Goal: Information Seeking & Learning: Find specific fact

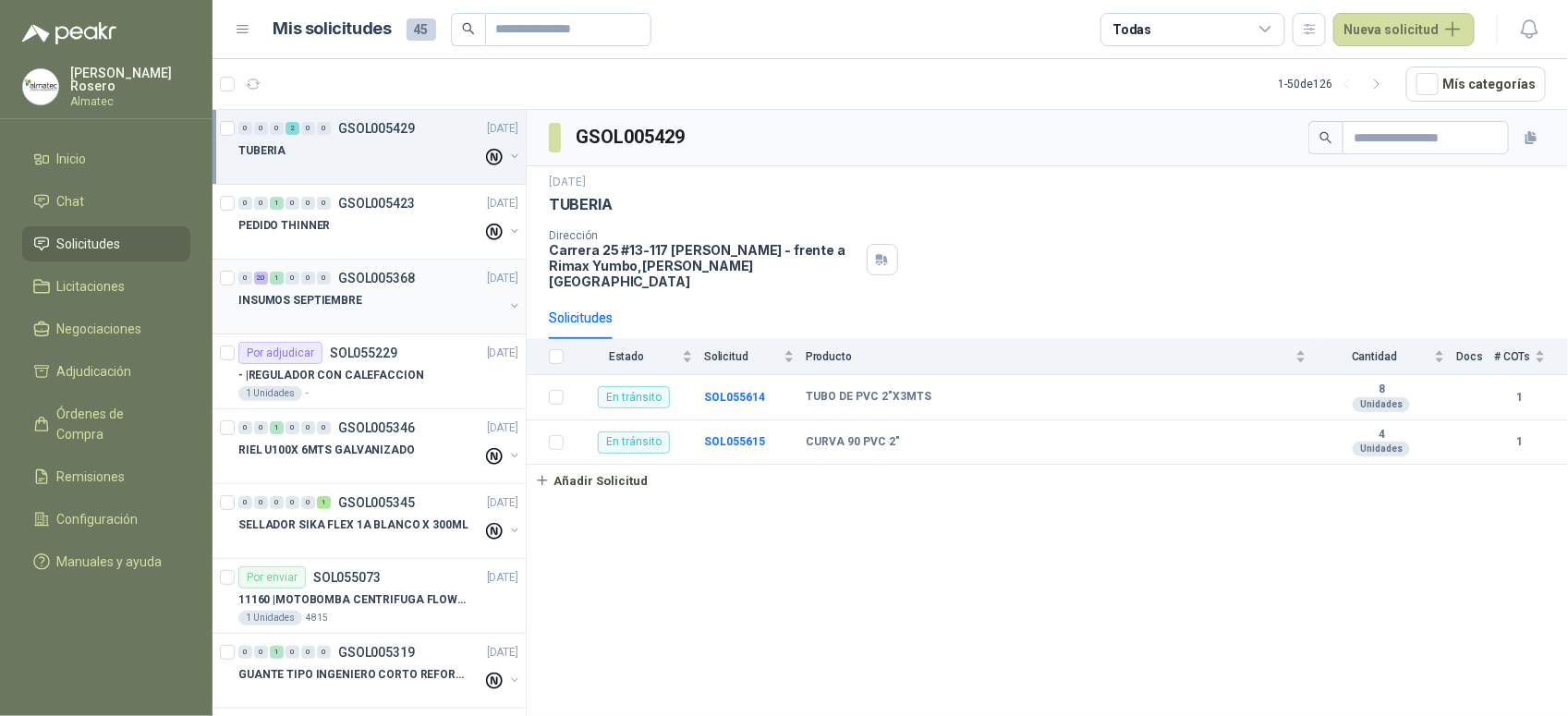
scroll to position [7, 0]
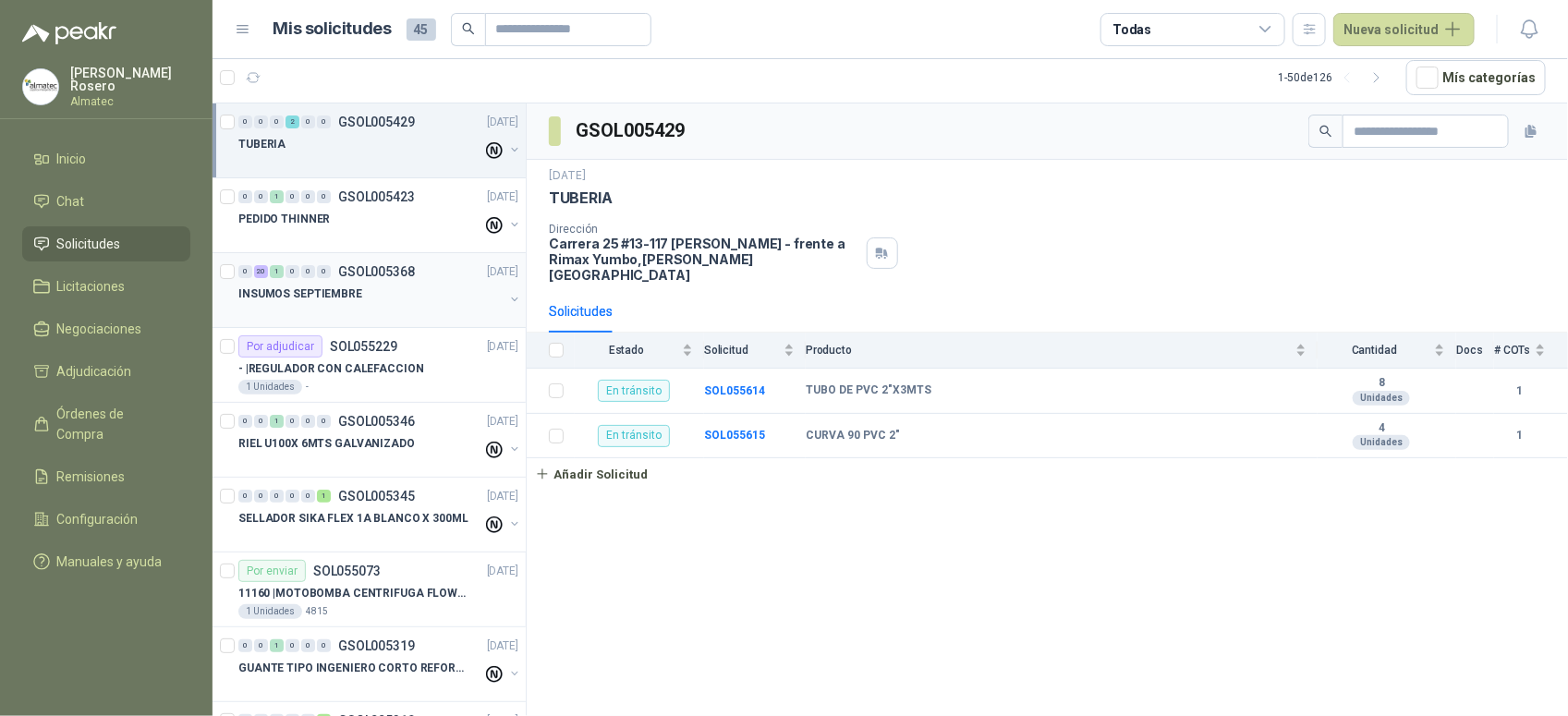
click at [396, 302] on div "INSUMOS SEPTIEMBRE" at bounding box center [371, 293] width 265 height 22
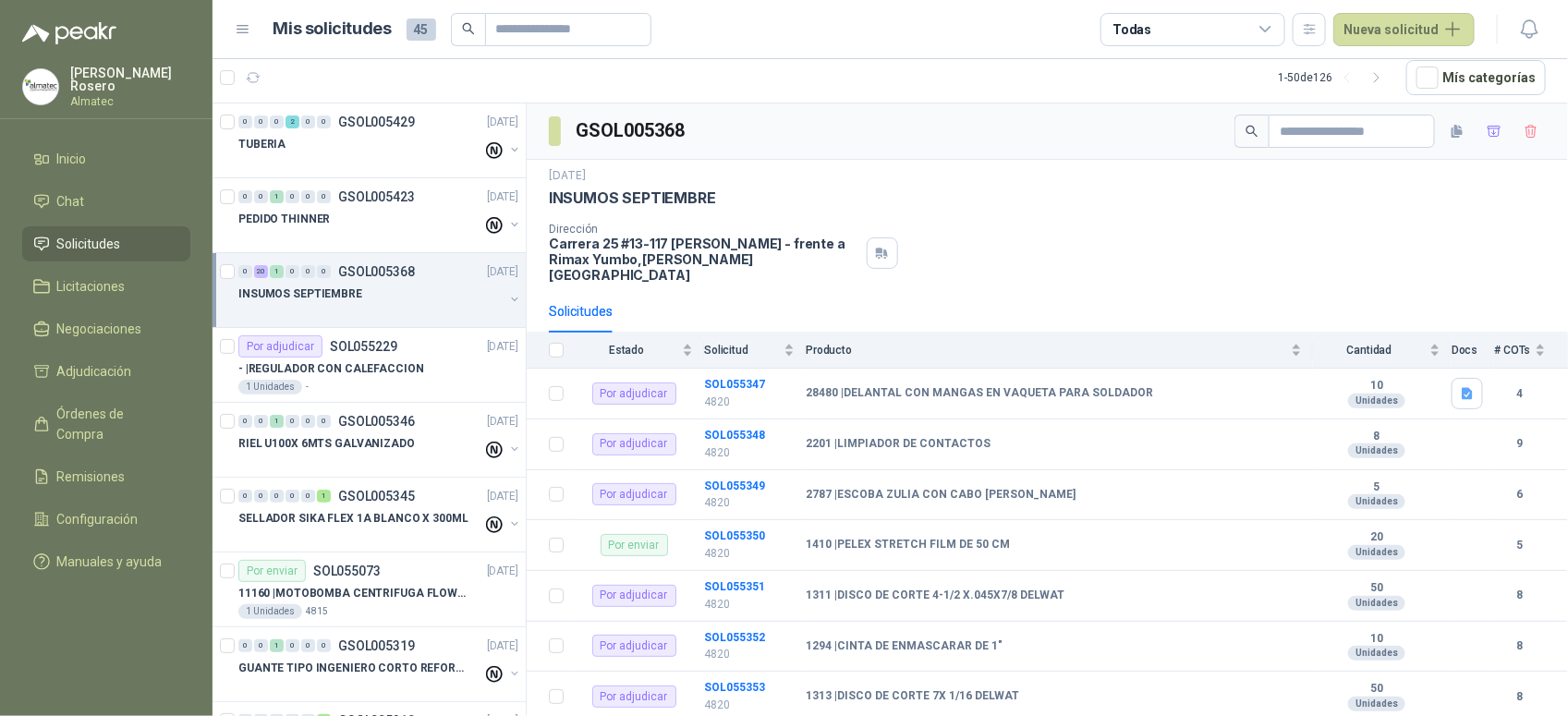
click at [508, 301] on button "button" at bounding box center [514, 299] width 14 height 14
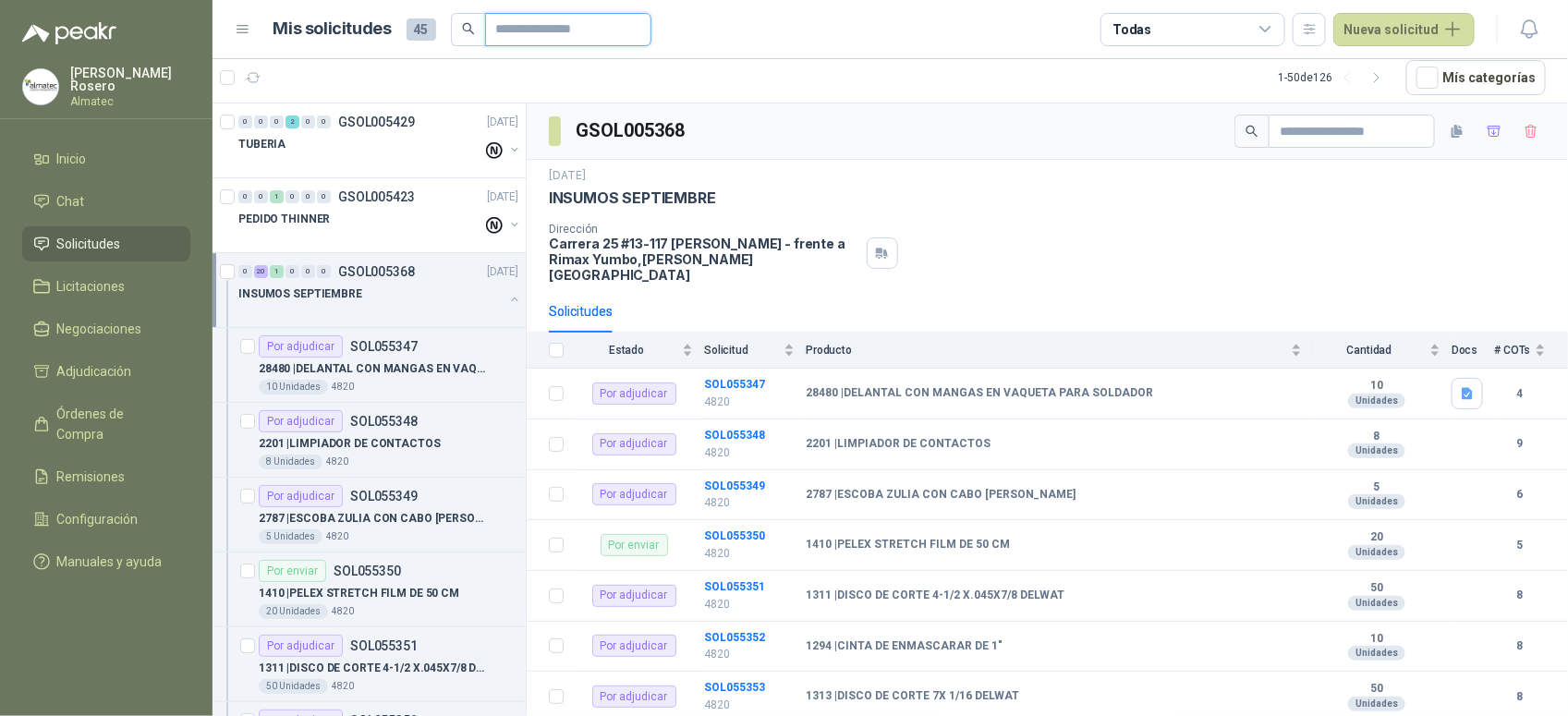
click at [557, 21] on input "text" at bounding box center [560, 29] width 129 height 32
type input "******"
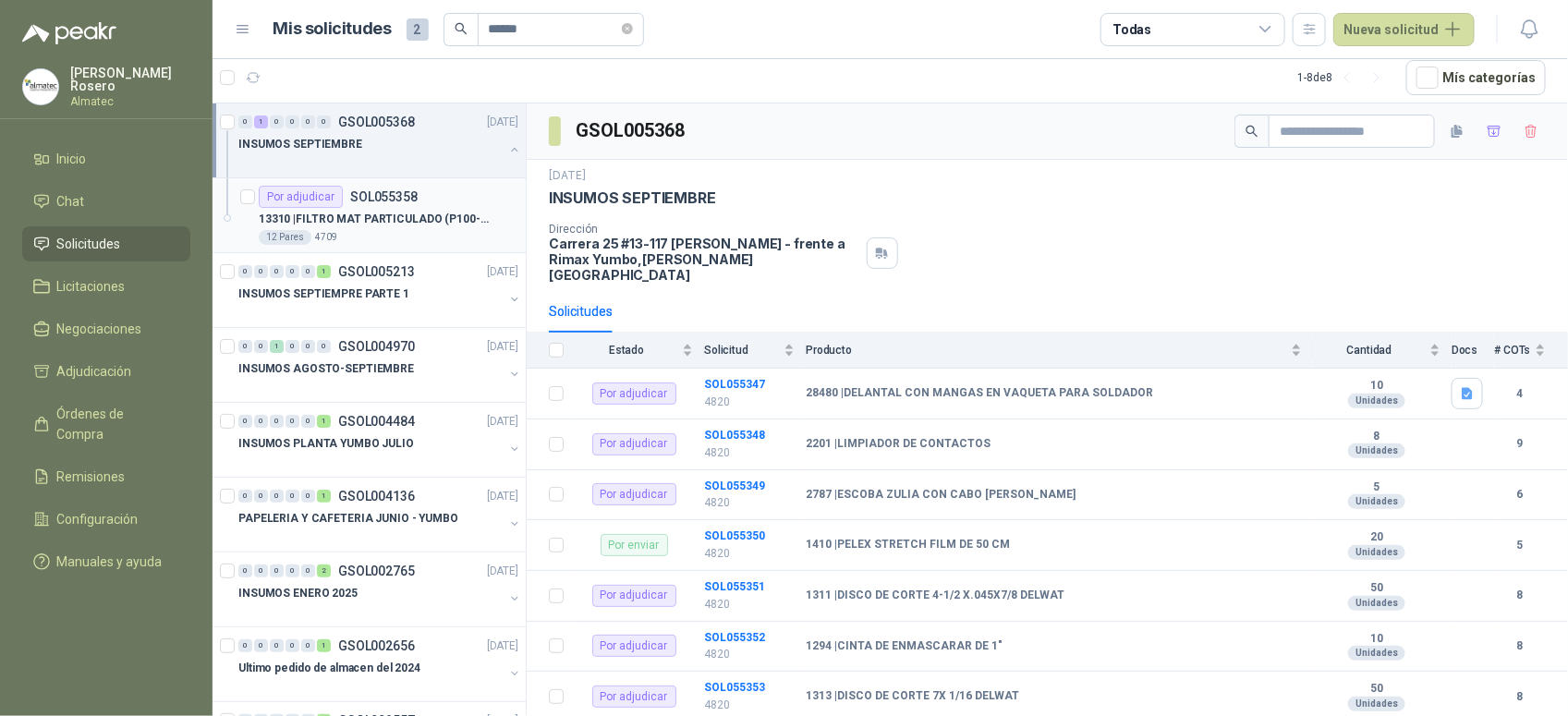
click at [443, 213] on p "13310 | FILTRO MAT PARTICULADO (P100-2097)3M - PAR" at bounding box center [374, 219] width 230 height 17
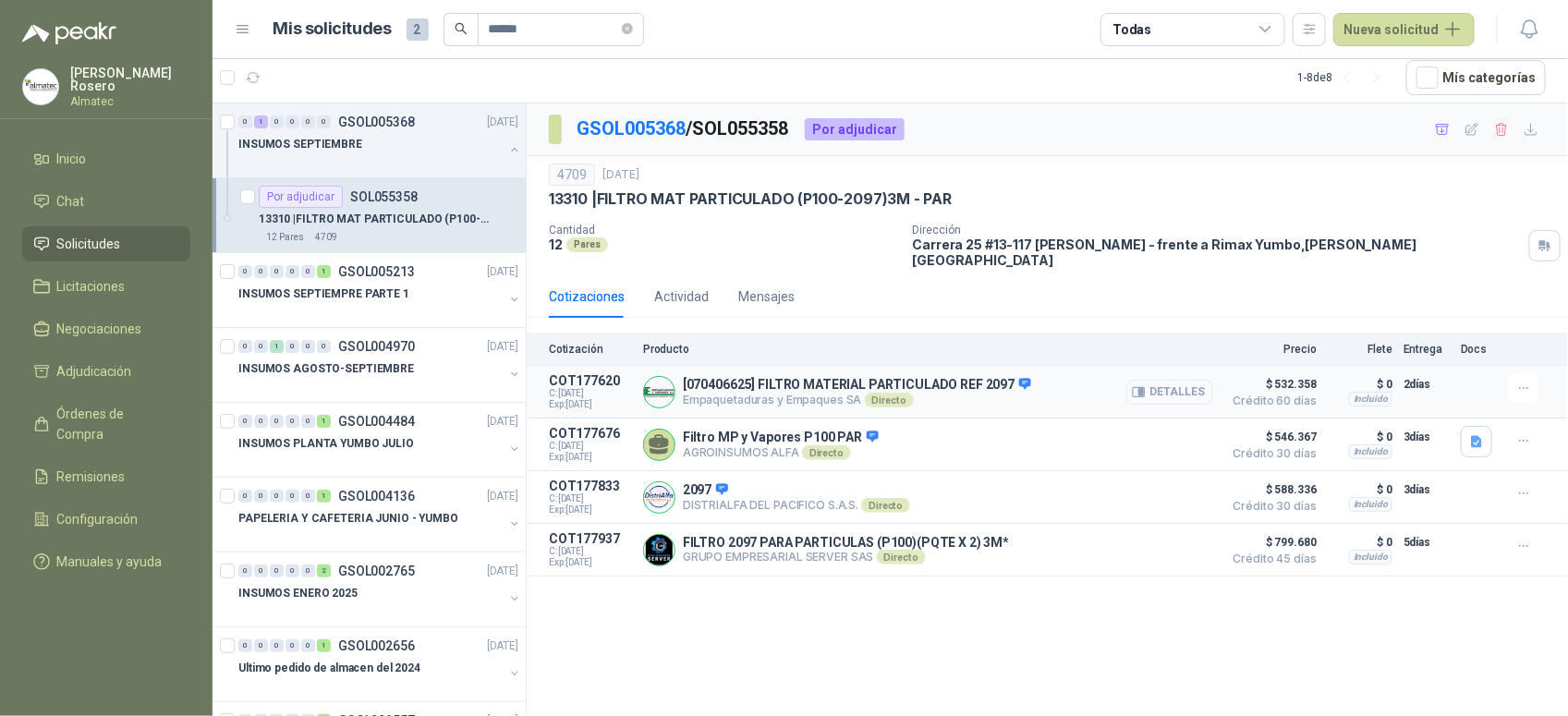
click at [1163, 380] on button "Detalles" at bounding box center [1170, 392] width 87 height 25
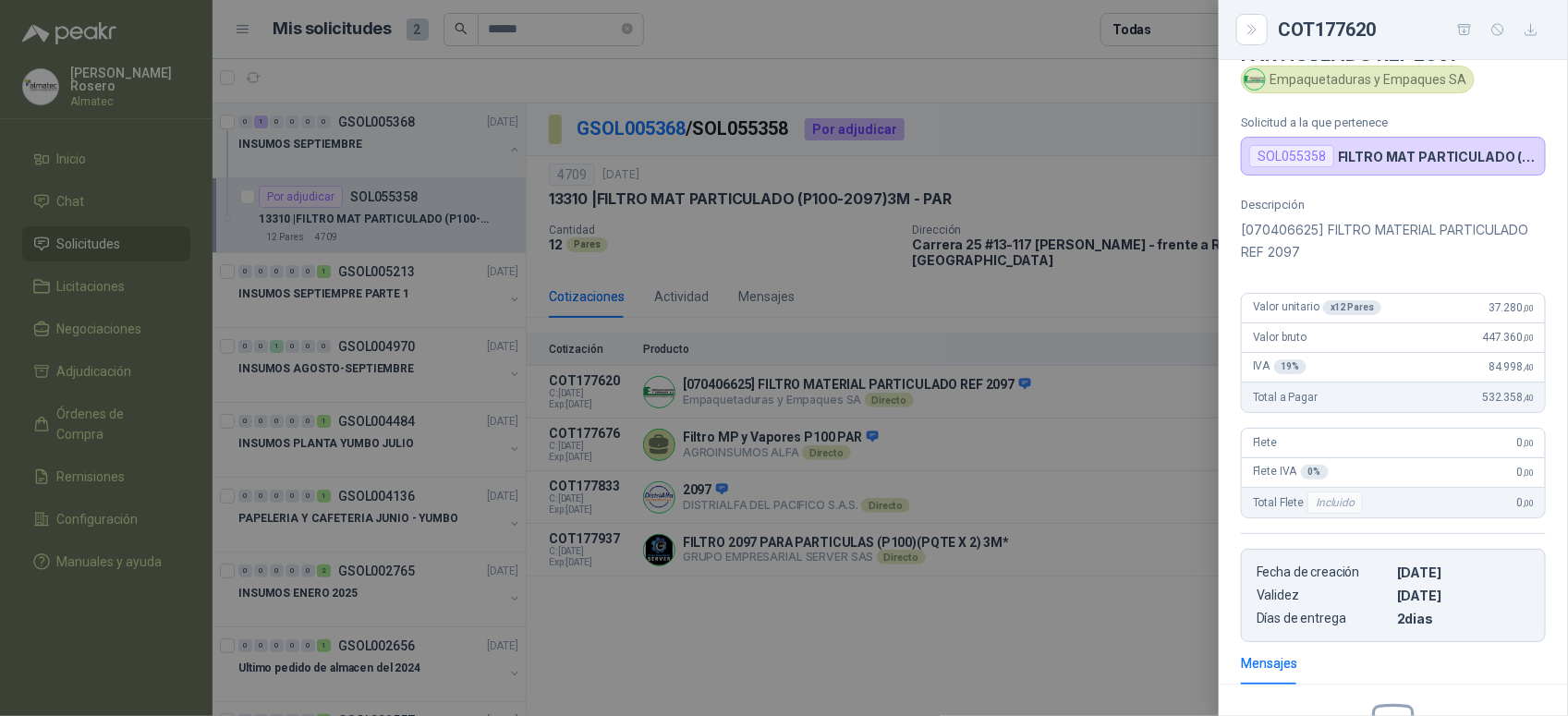
scroll to position [60, 0]
drag, startPoint x: 1466, startPoint y: 311, endPoint x: 1554, endPoint y: 301, distance: 88.6
click at [1554, 301] on div "Descripción [070406625] FILTRO MATERIAL PARTICULADO REF 2097 Valor unitario x 1…" at bounding box center [1393, 420] width 350 height 444
copy span "37.280 ,00"
click at [536, 28] on div at bounding box center [784, 358] width 1568 height 716
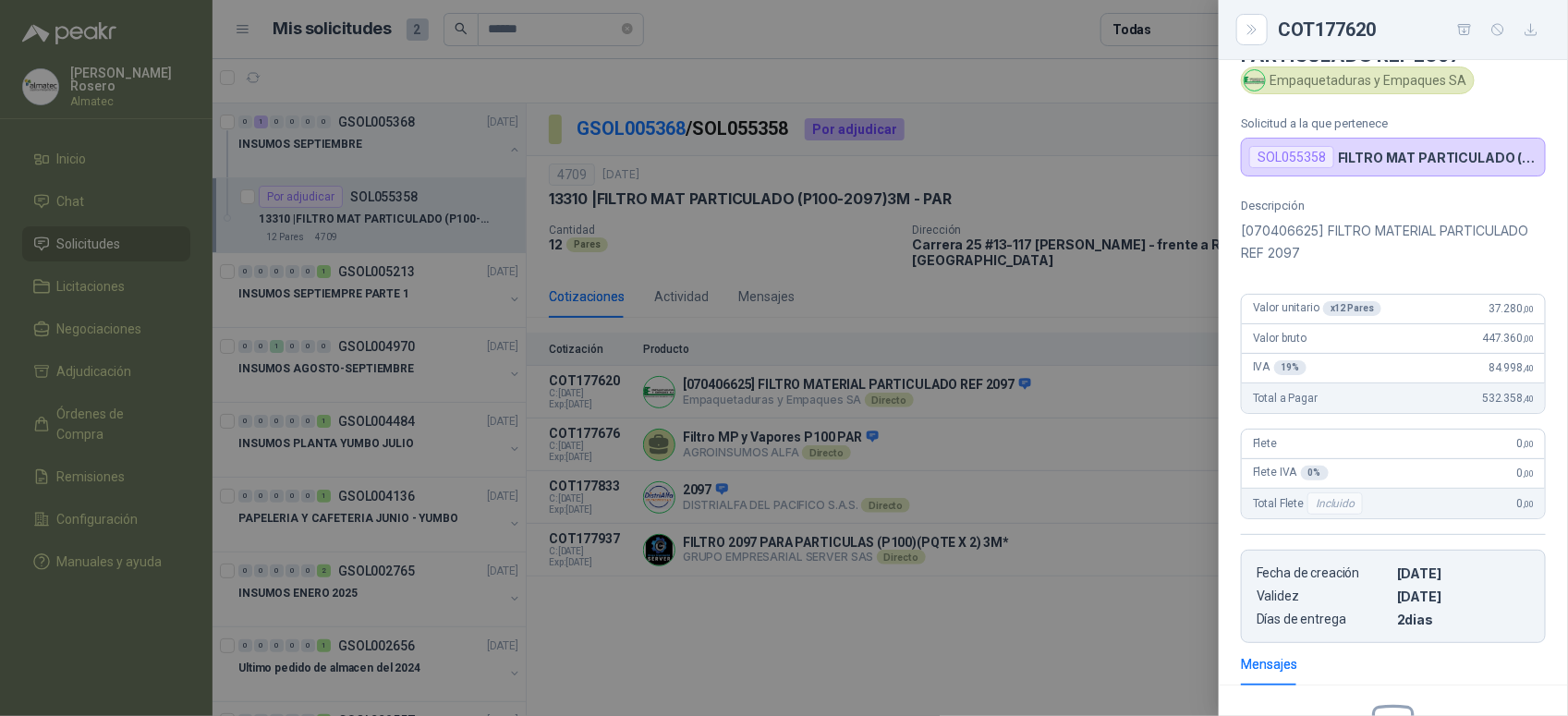
scroll to position [301, 0]
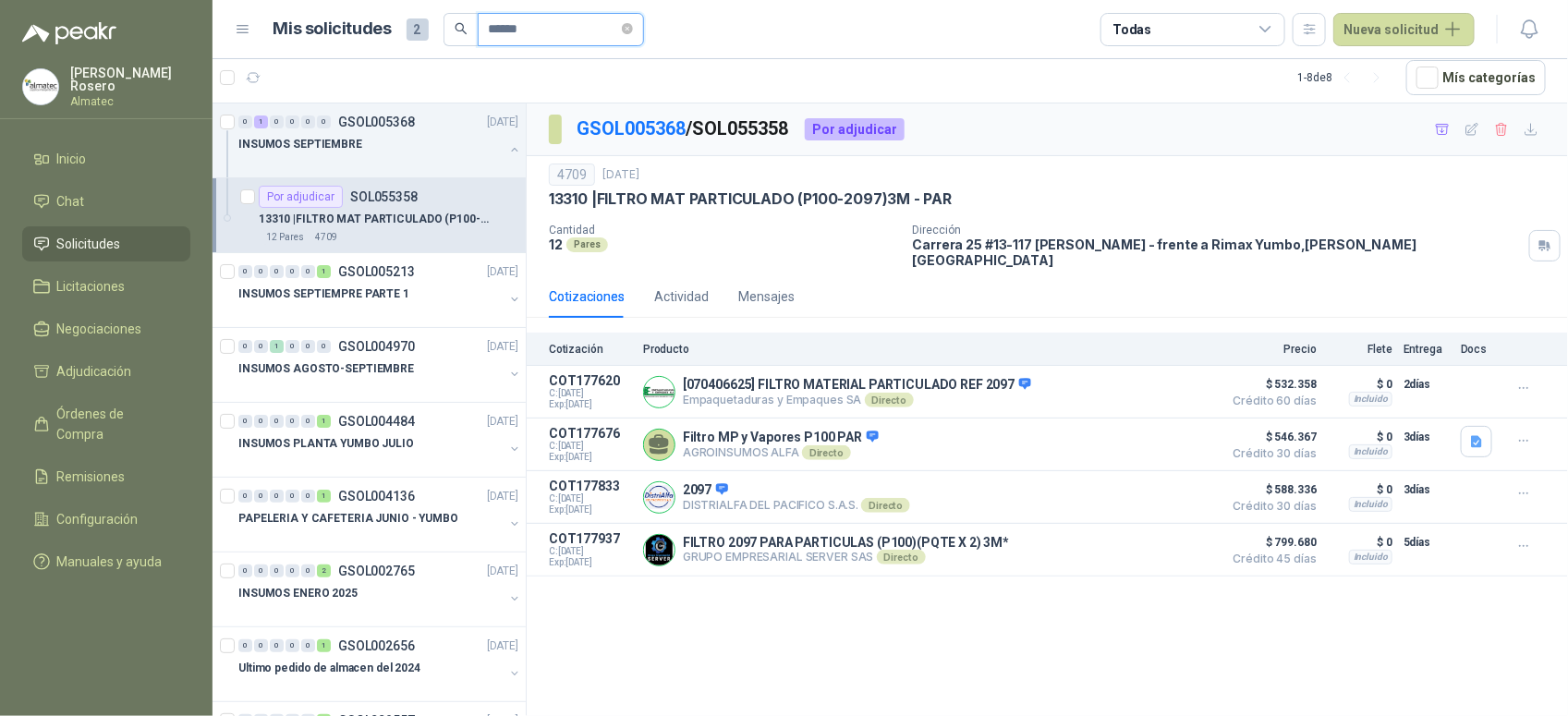
drag, startPoint x: 546, startPoint y: 30, endPoint x: 288, endPoint y: -2, distance: 260.0
click at [288, 0] on html "[PERSON_NAME] Almatec Inicio Chat Solicitudes Licitaciones Negociaciones Adjudi…" at bounding box center [784, 358] width 1568 height 716
type input "*****"
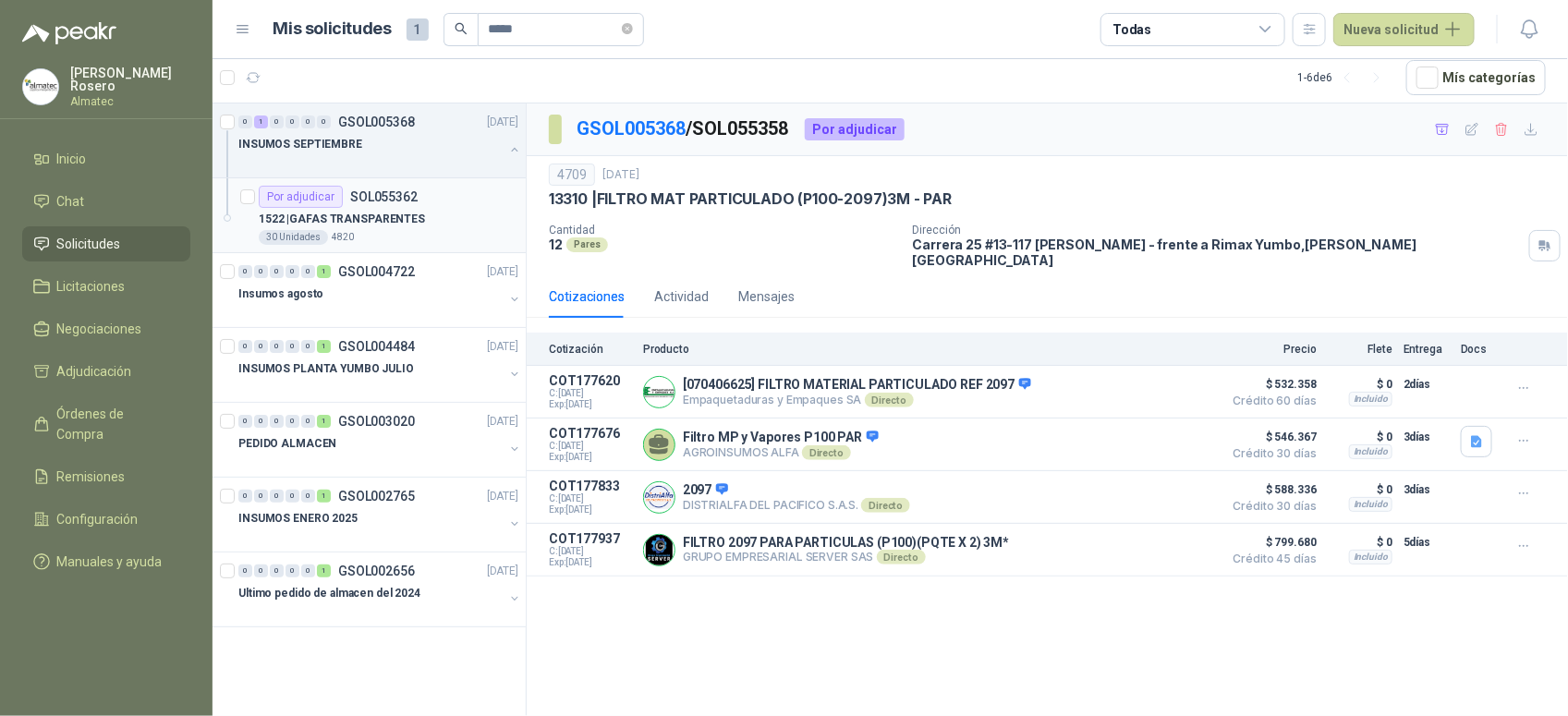
click at [412, 218] on p "1522 | GAFAS TRANSPARENTES" at bounding box center [342, 219] width 167 height 17
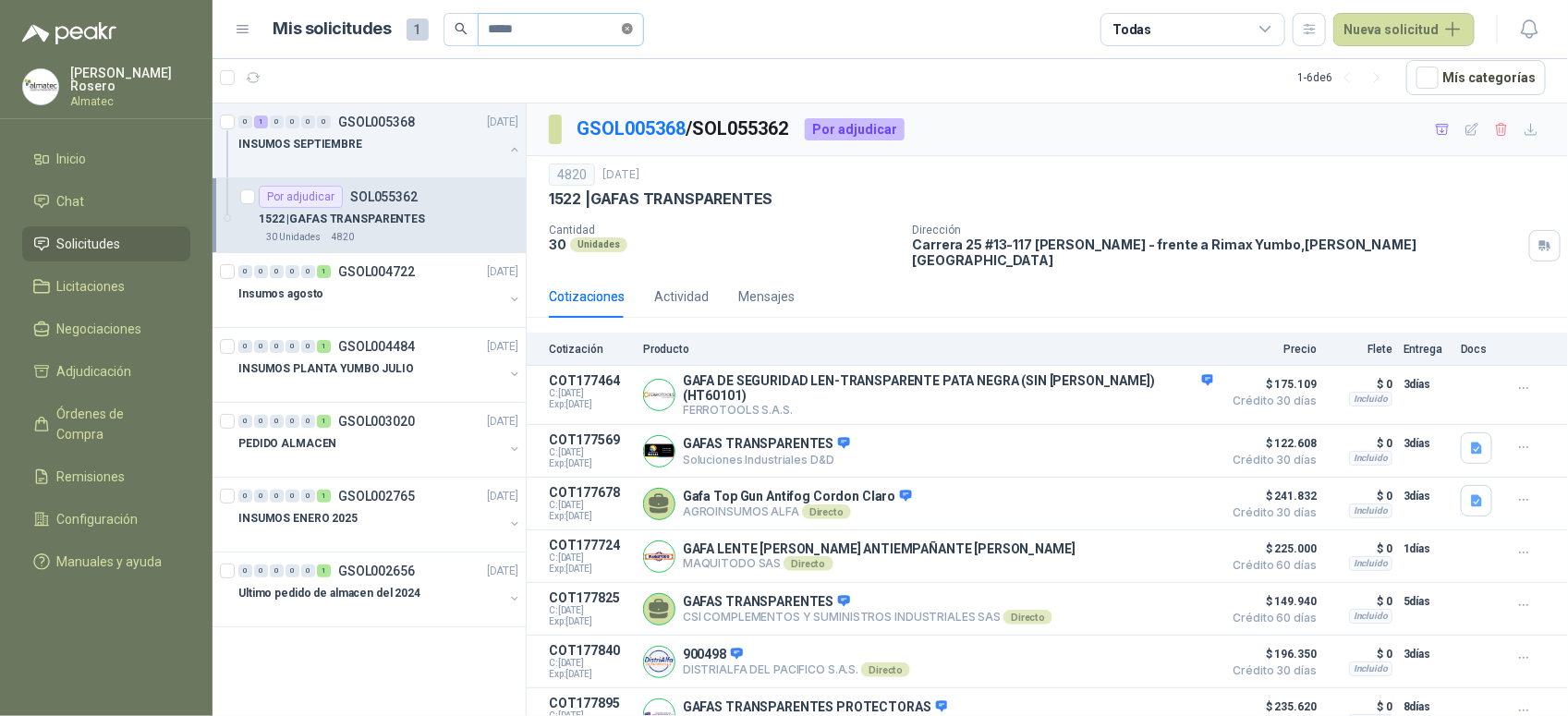
click at [633, 28] on icon "close-circle" at bounding box center [627, 29] width 11 height 11
click at [588, 29] on input "text" at bounding box center [553, 29] width 129 height 32
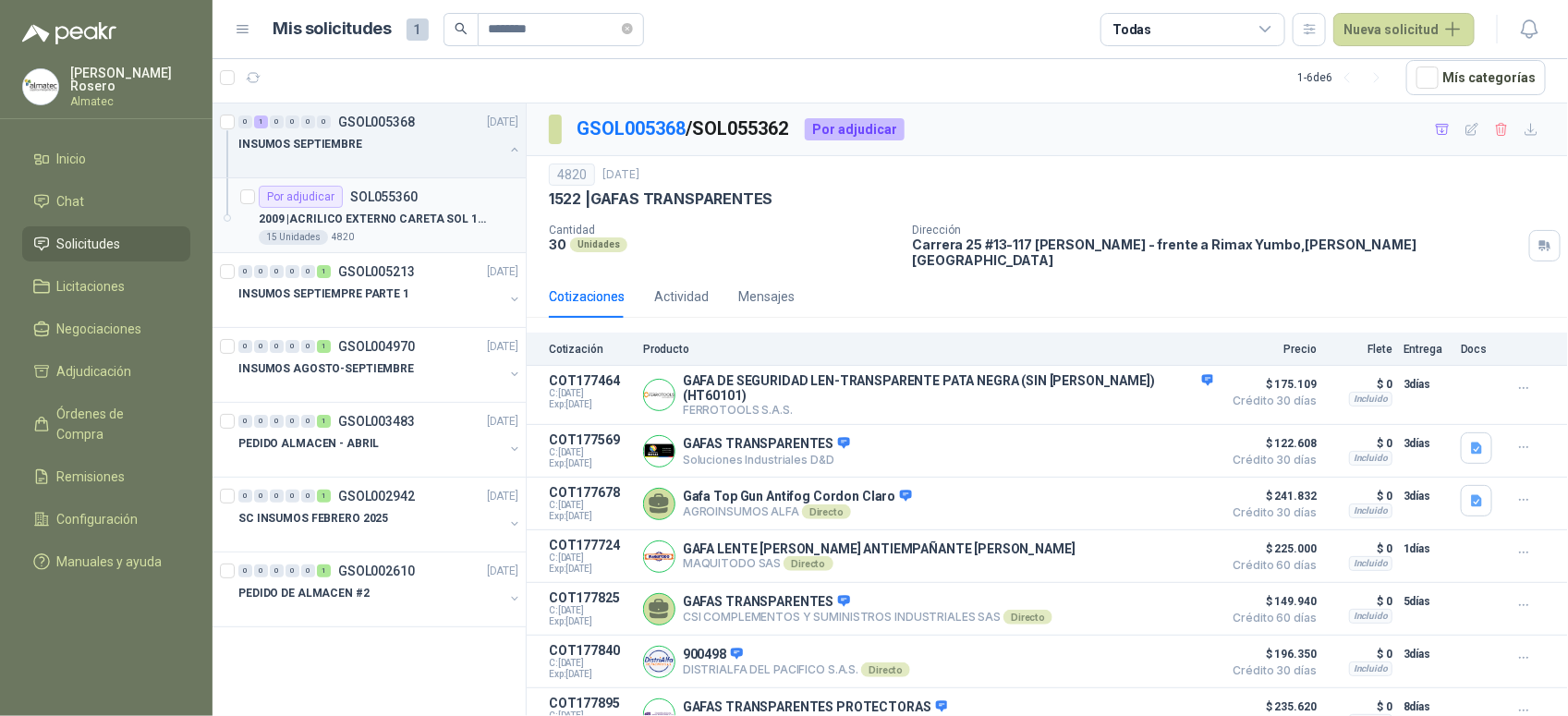
click at [393, 201] on p "SOL055360" at bounding box center [384, 197] width 67 height 13
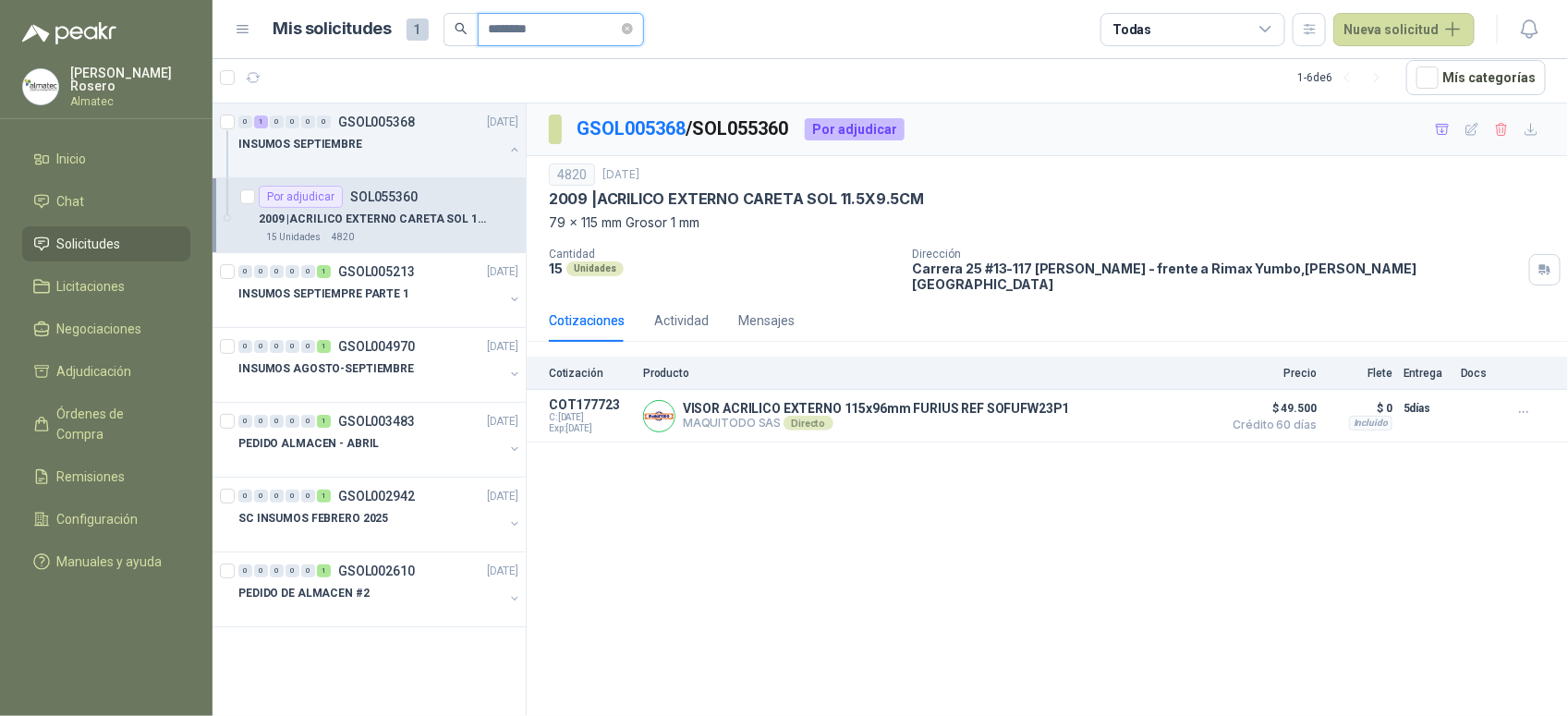
drag, startPoint x: 564, startPoint y: 29, endPoint x: 282, endPoint y: -18, distance: 285.9
click at [282, 0] on html "[PERSON_NAME] Almatec Inicio Chat Solicitudes Licitaciones Negociaciones Adjudi…" at bounding box center [784, 358] width 1568 height 716
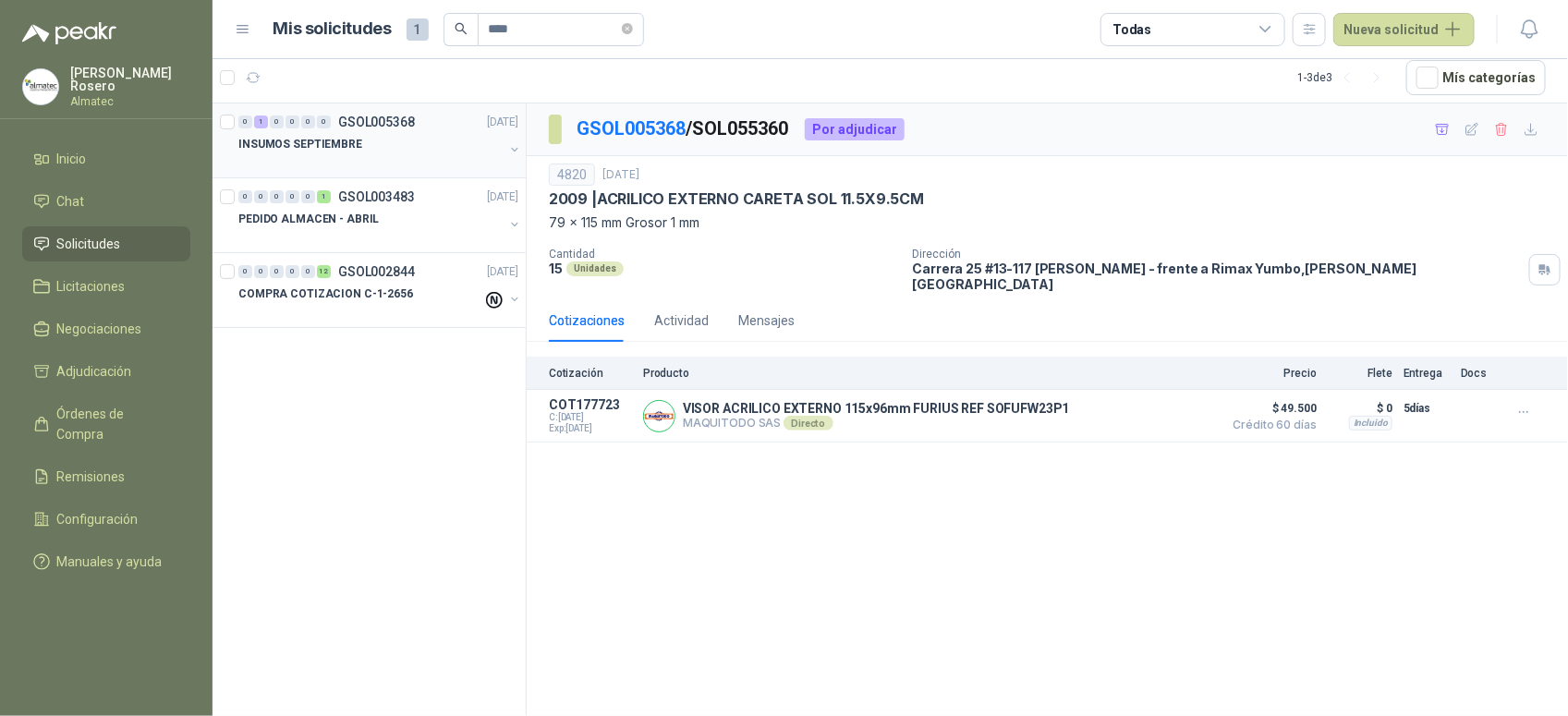
click at [391, 140] on div "INSUMOS SEPTIEMBRE" at bounding box center [371, 144] width 265 height 22
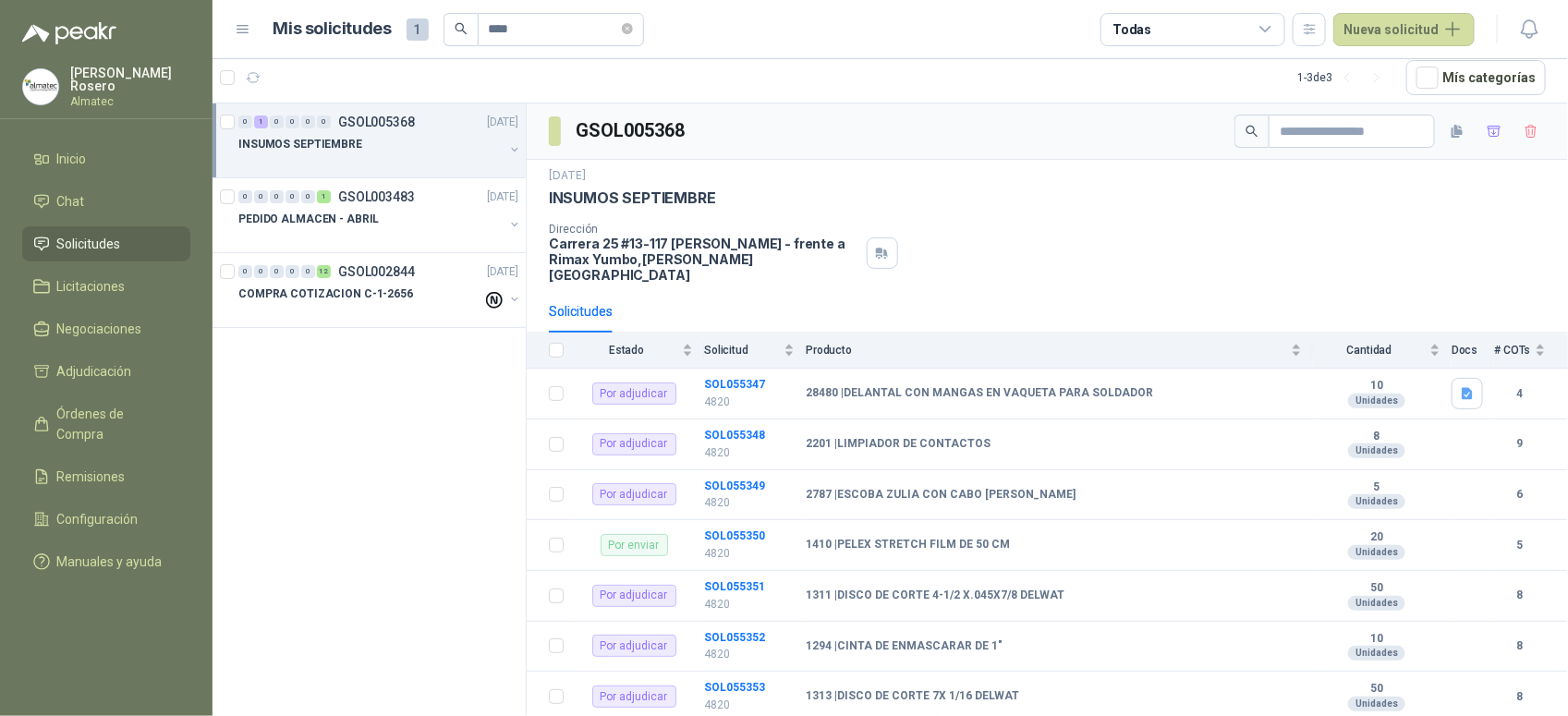
click at [508, 143] on div at bounding box center [514, 151] width 14 height 18
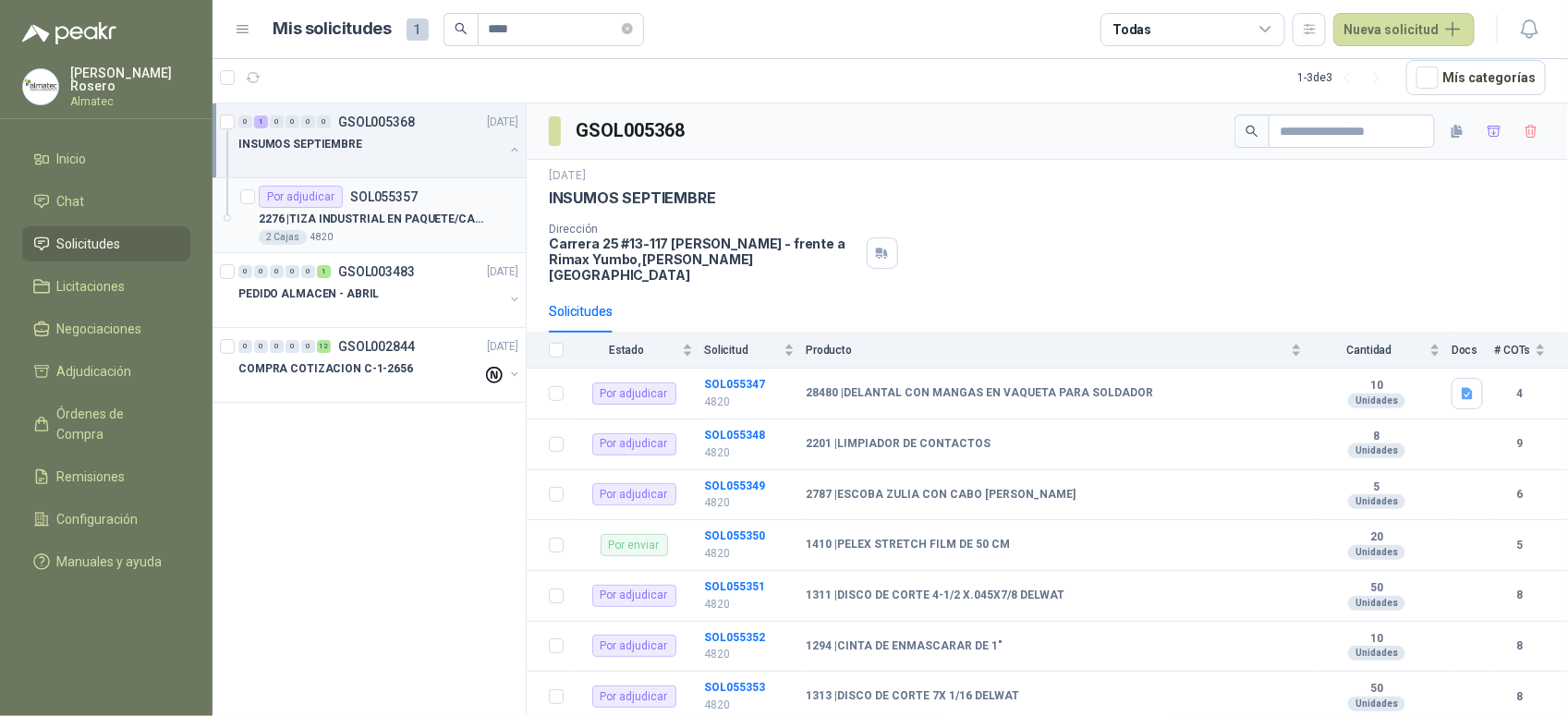
click at [408, 228] on div "2276 | TIZA INDUSTRIAL EN PAQUETE/CAJA" at bounding box center [388, 218] width 260 height 22
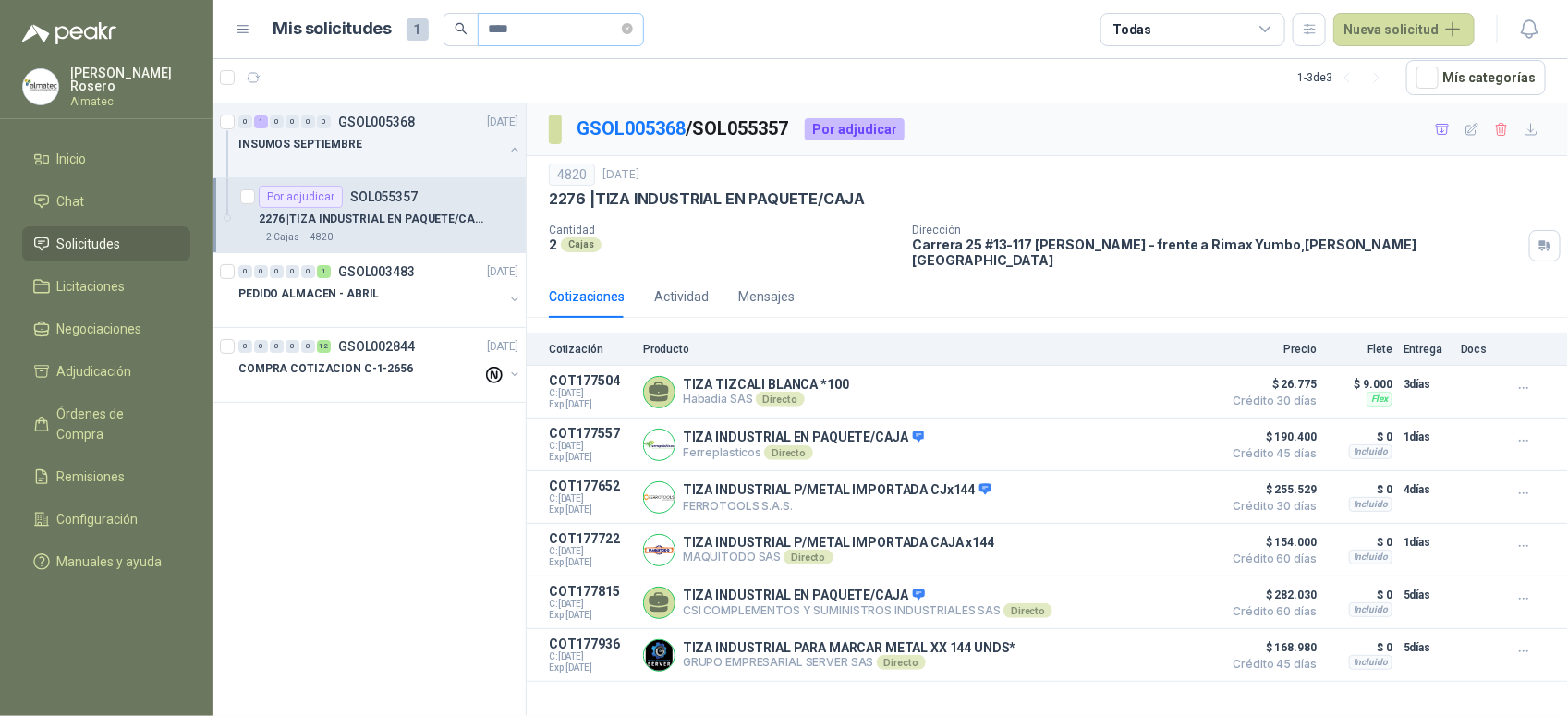
click at [638, 29] on span "****" at bounding box center [561, 30] width 167 height 34
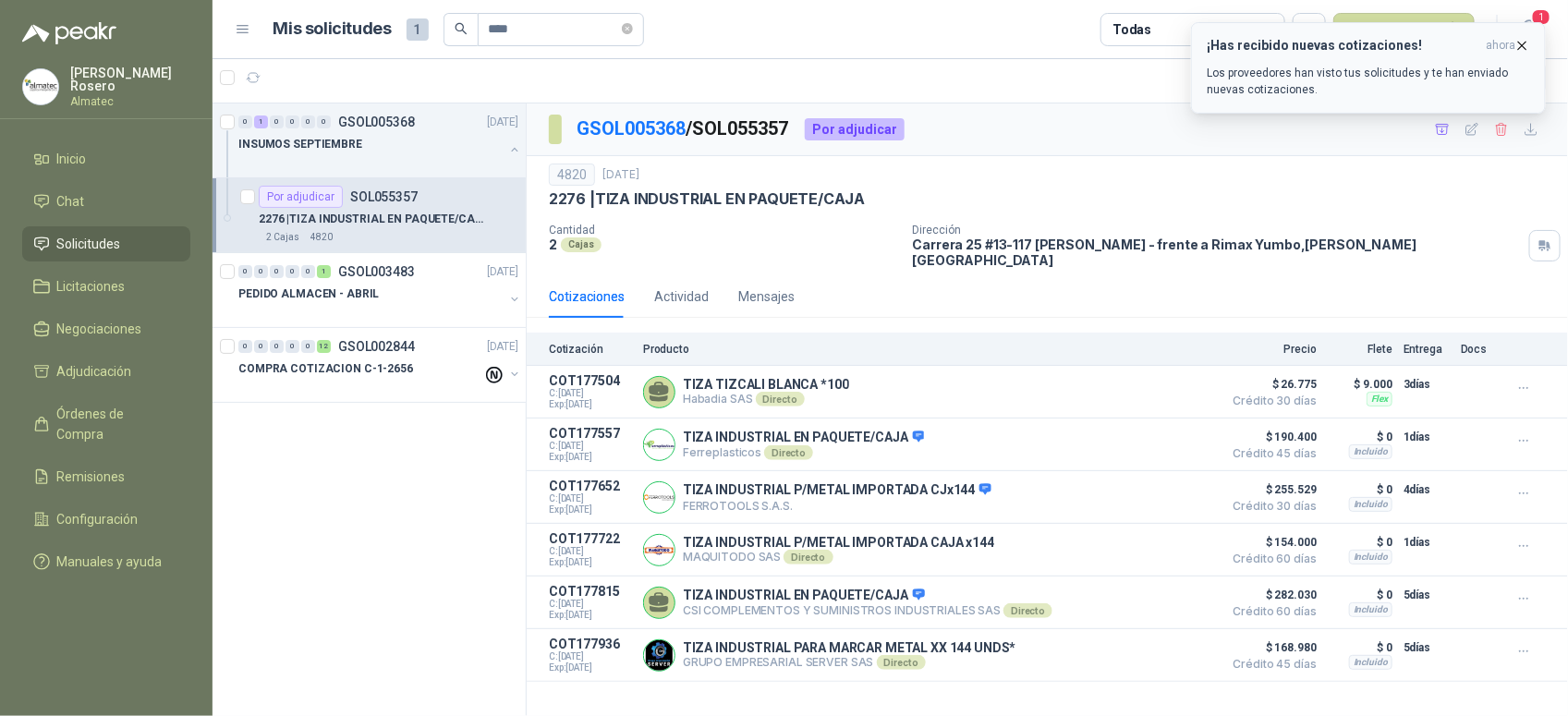
click at [1281, 51] on h3 "¡Has recibido nuevas cotizaciones!" at bounding box center [1343, 46] width 272 height 15
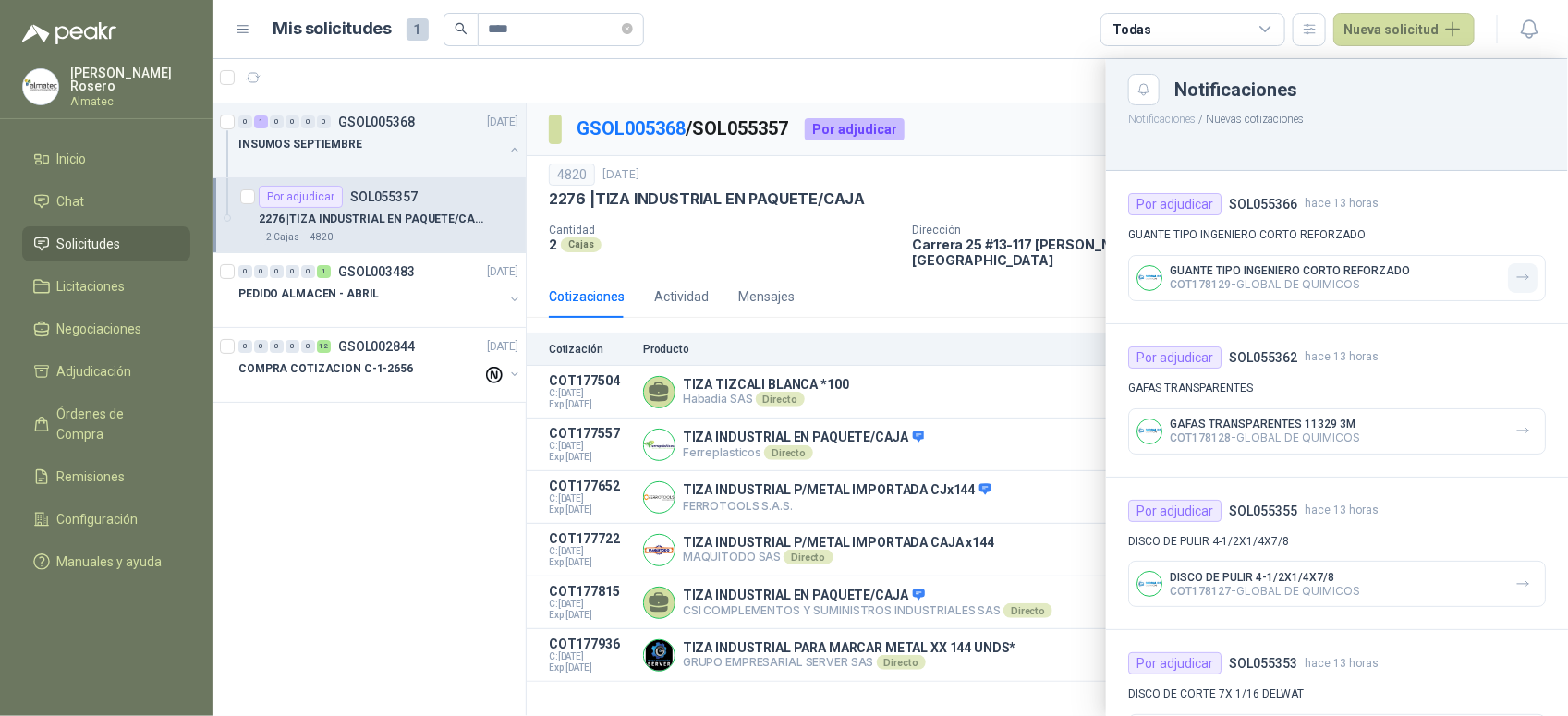
click at [1520, 283] on button "button" at bounding box center [1522, 278] width 30 height 30
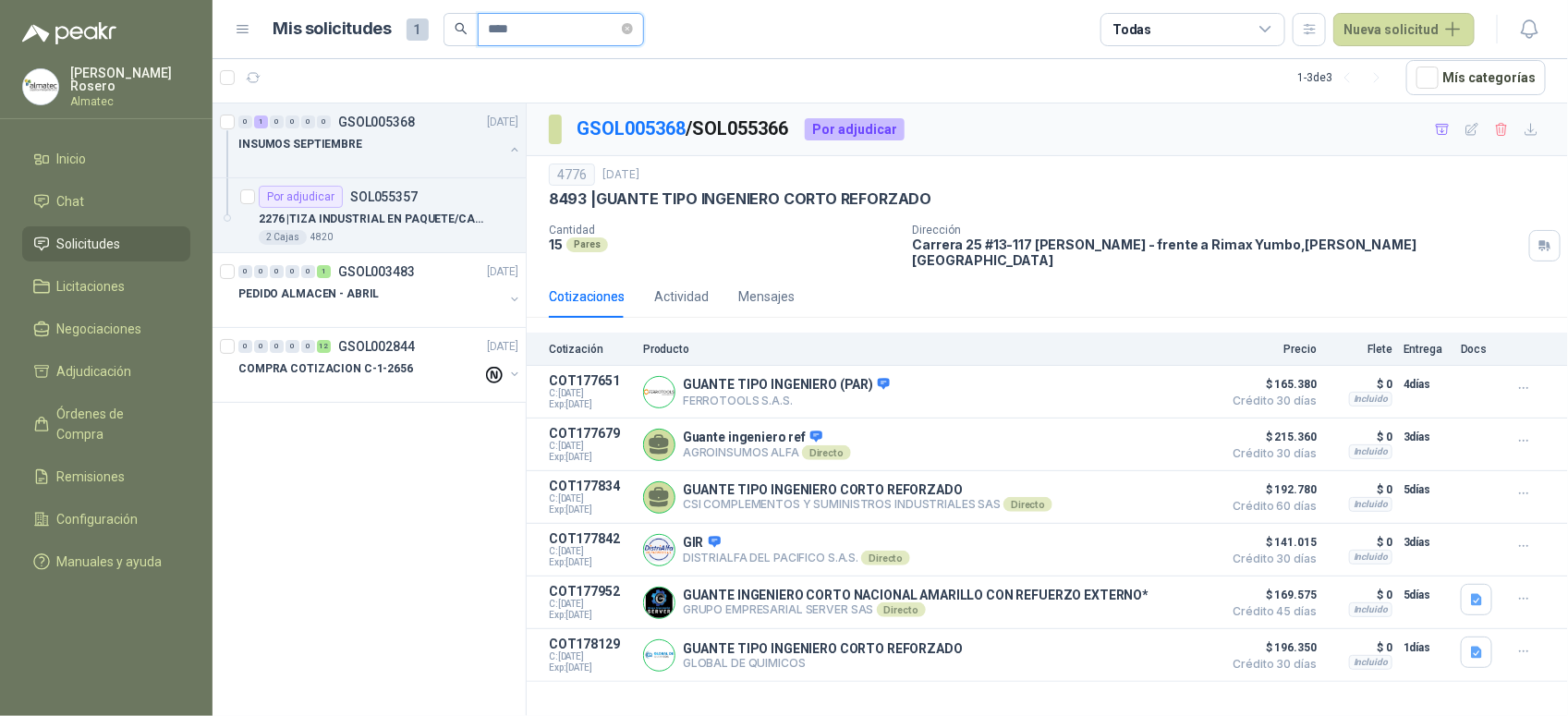
drag, startPoint x: 529, startPoint y: 31, endPoint x: 353, endPoint y: 14, distance: 176.8
click at [389, 7] on header "Mis solicitudes 1 **** Todas Nueva solicitud" at bounding box center [890, 30] width 1355 height 59
type input "*****"
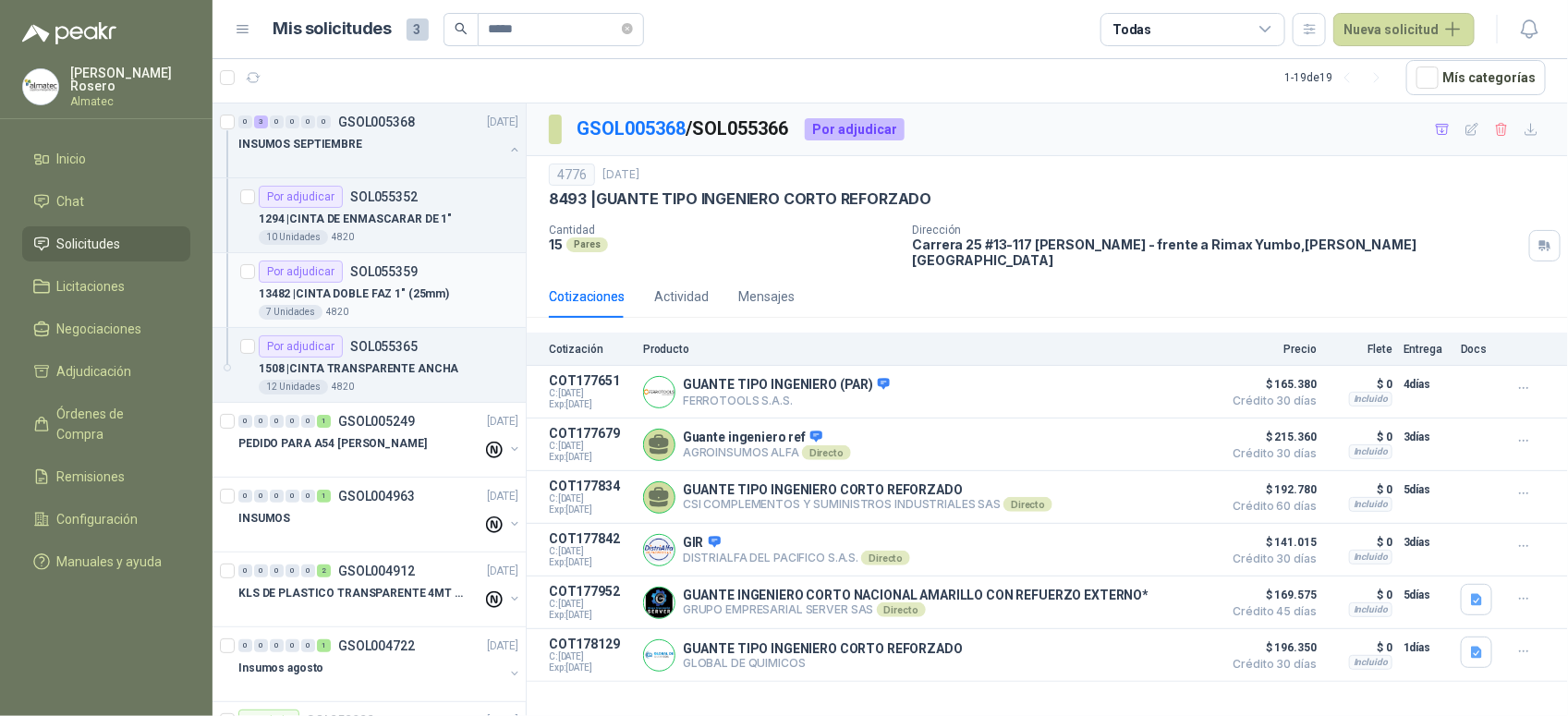
click at [436, 315] on div "7 Unidades 4820" at bounding box center [388, 311] width 260 height 14
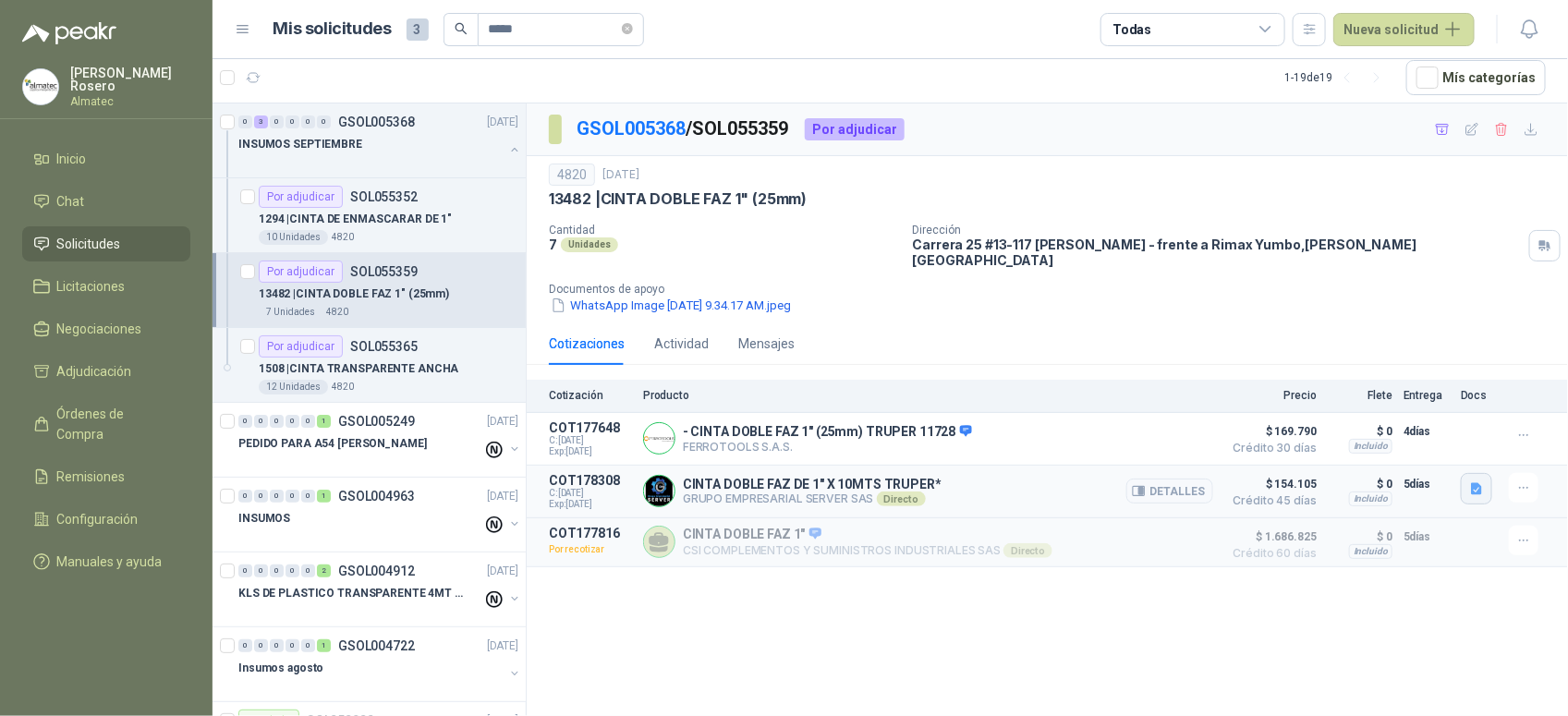
click at [1479, 482] on icon "button" at bounding box center [1477, 488] width 11 height 12
click at [1197, 481] on button "Detalles" at bounding box center [1170, 491] width 87 height 25
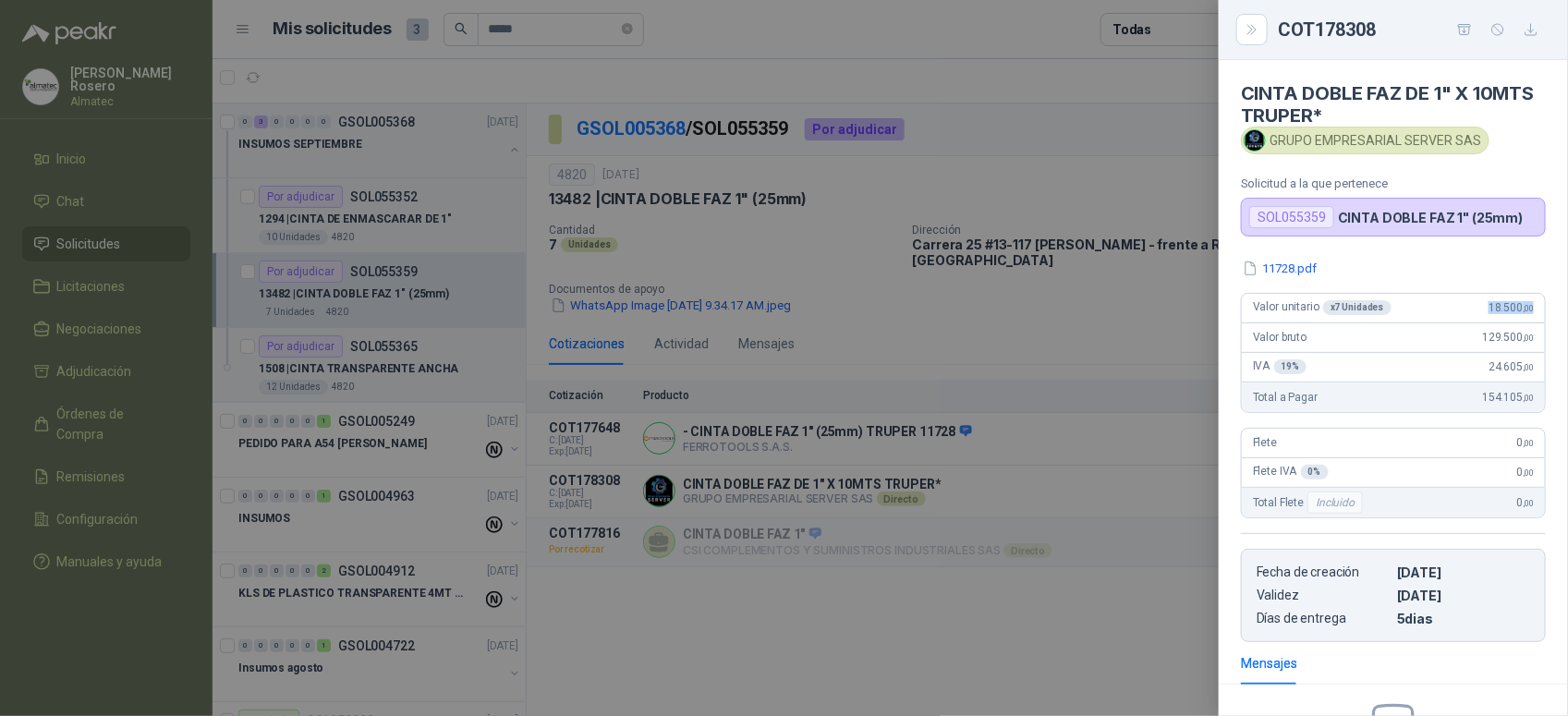
drag, startPoint x: 1474, startPoint y: 302, endPoint x: 1544, endPoint y: 298, distance: 70.1
click at [1544, 298] on div "11728.pdf Valor unitario x 7 Unidades 18.500 ,00 Valor bruto 129.500 ,00 IVA 19…" at bounding box center [1393, 450] width 350 height 383
copy span "18.500 ,00"
drag, startPoint x: 1148, startPoint y: 321, endPoint x: 1167, endPoint y: 317, distance: 19.4
click at [1148, 321] on div at bounding box center [784, 358] width 1568 height 716
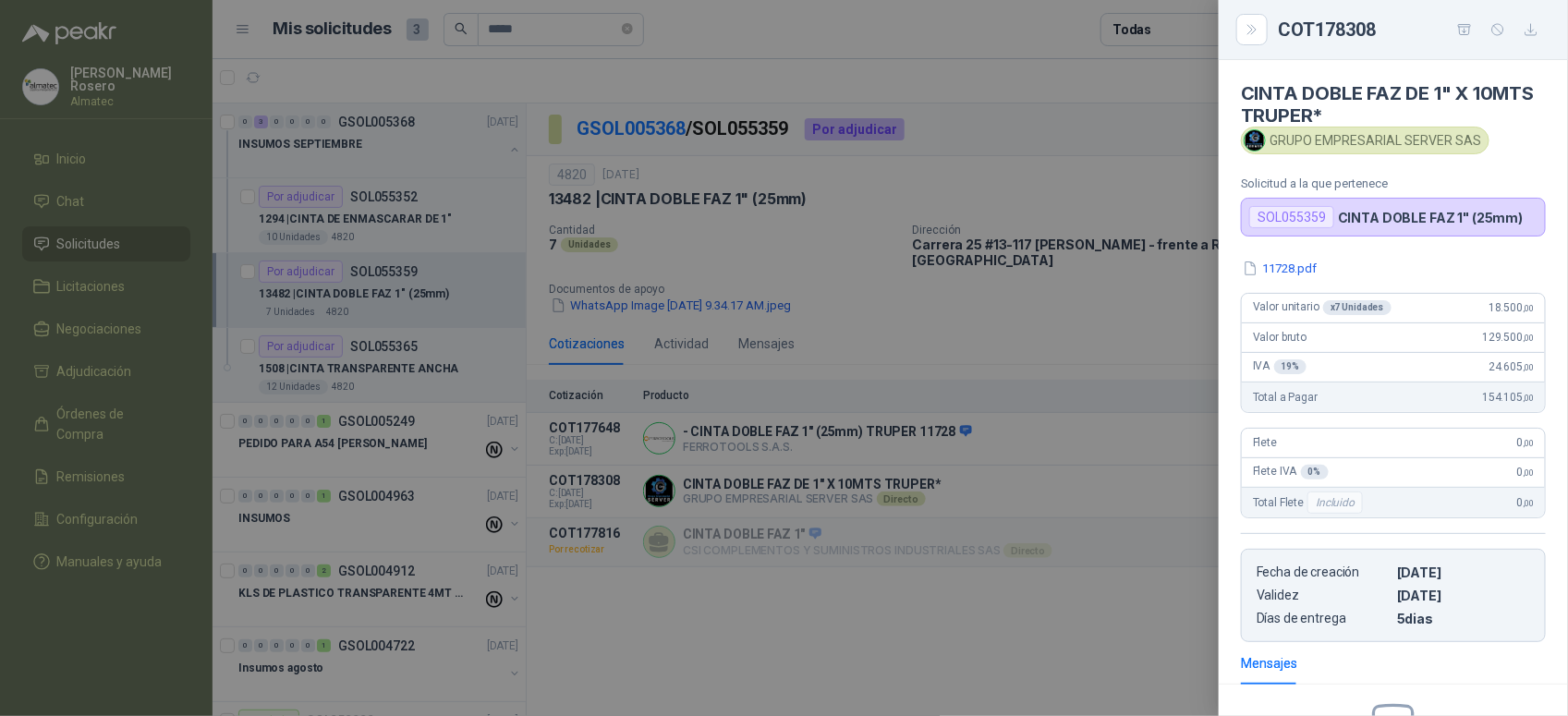
scroll to position [237, 0]
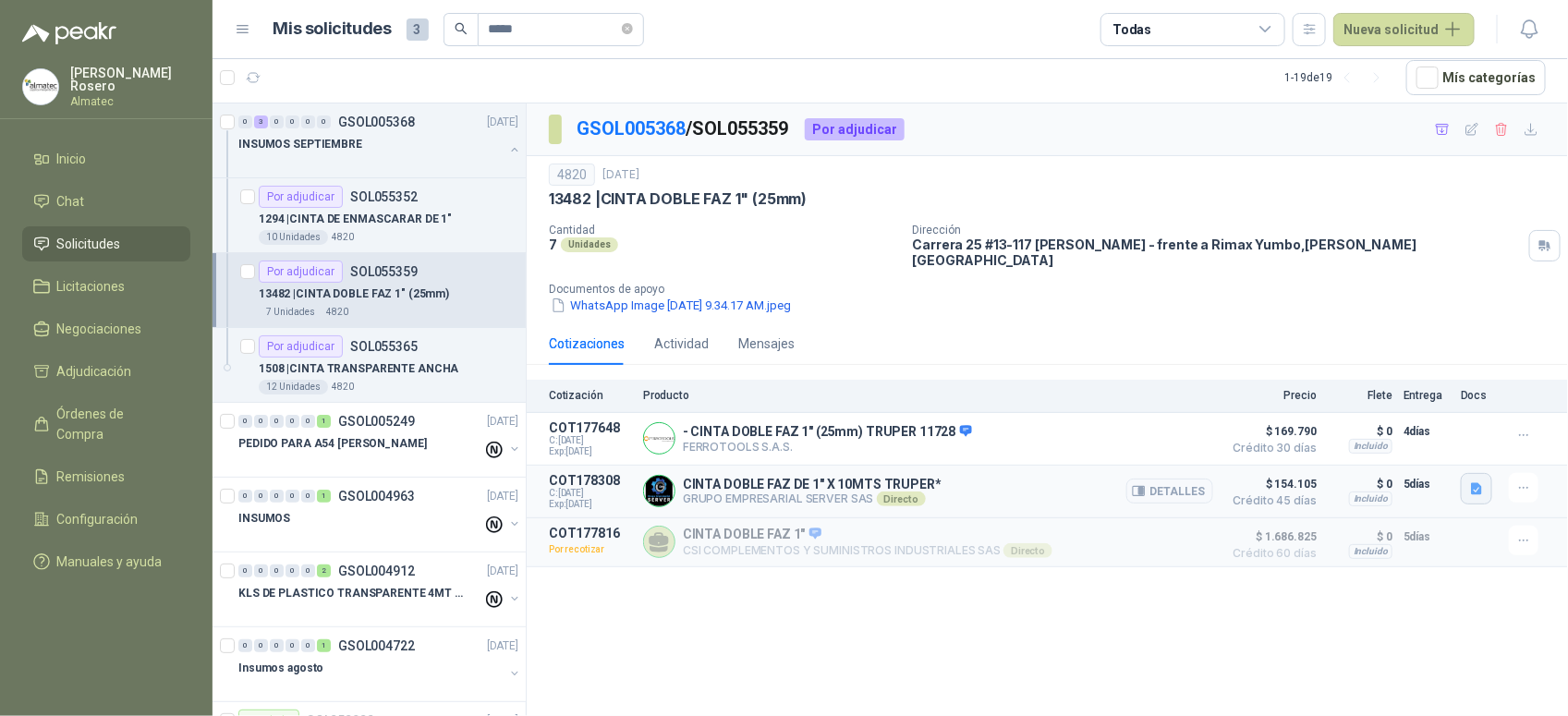
click at [1484, 481] on icon "button" at bounding box center [1477, 489] width 15 height 15
click at [1458, 432] on button "11728.pdf" at bounding box center [1442, 437] width 78 height 19
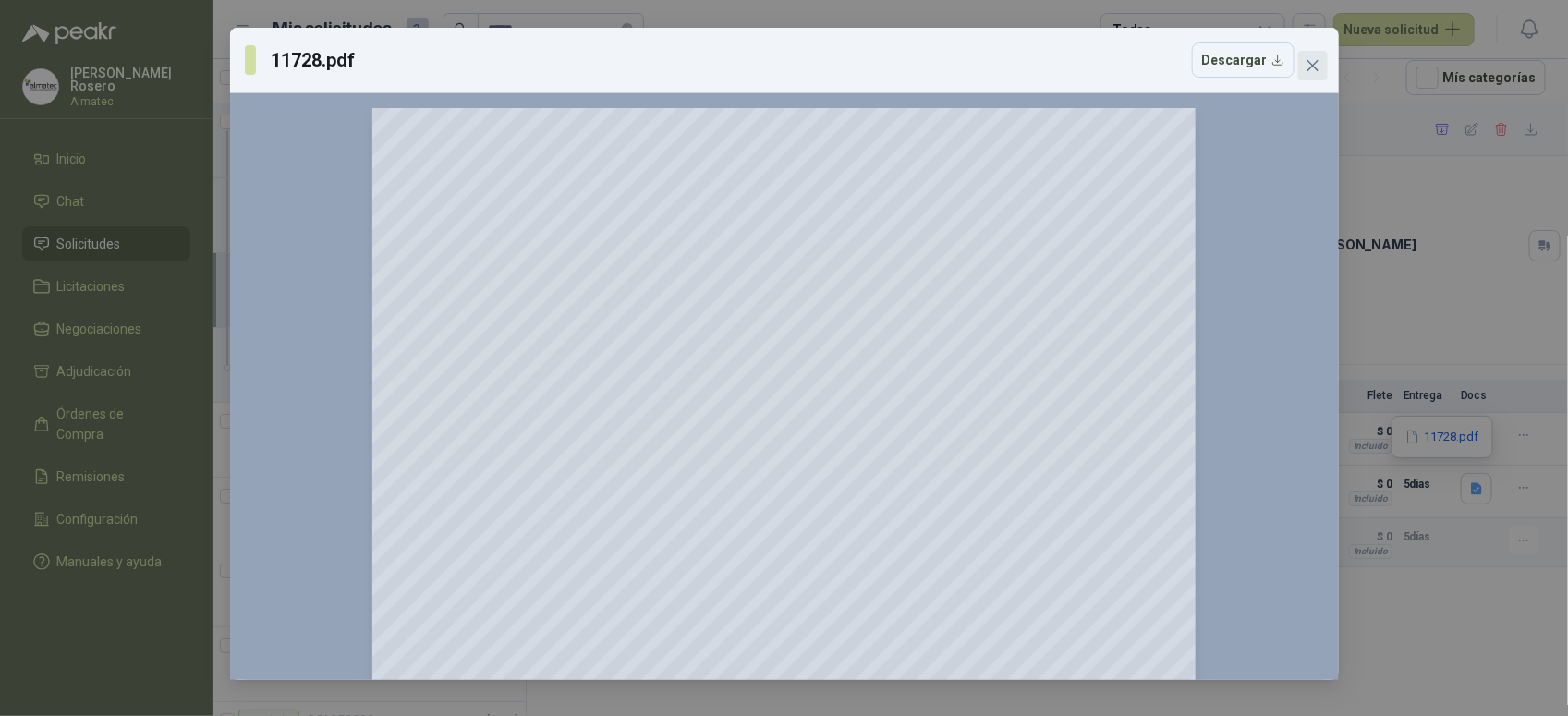
click at [1308, 65] on icon "close" at bounding box center [1312, 65] width 14 height 14
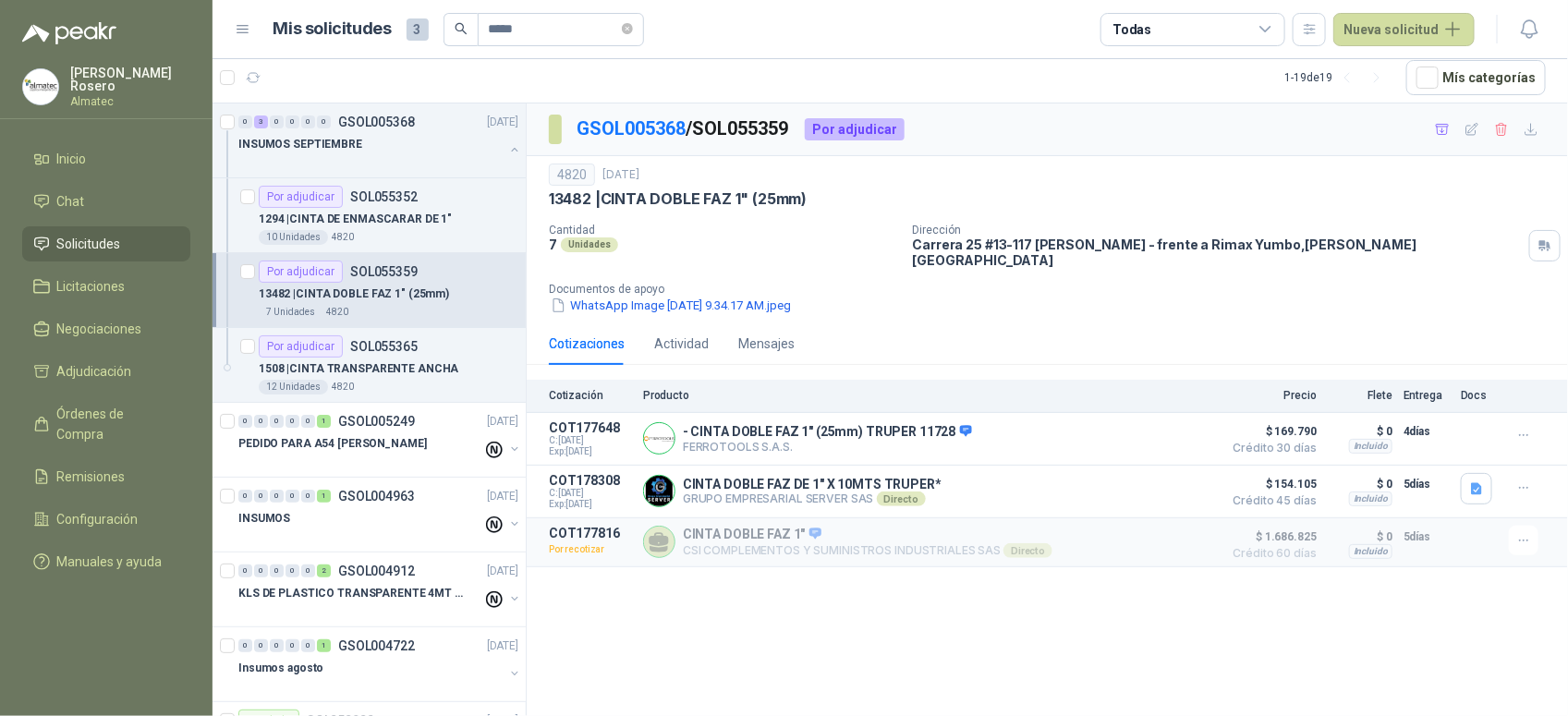
click at [1075, 337] on div "Cotizaciones Actividad Mensajes" at bounding box center [1047, 344] width 997 height 42
click at [1081, 635] on div "GSOL005368 / SOL055359 Por adjudicar 4820 [DATE] 13482 | CINTA DOBLE FAZ 1" (25…" at bounding box center [1047, 410] width 1041 height 613
click at [871, 257] on div "Cantidad 7 Unidades Dirección [STREET_ADDRESS] Cencar Yumbo - frente a Rimax Yu…" at bounding box center [1047, 269] width 997 height 92
click at [633, 25] on icon "close-circle" at bounding box center [627, 29] width 11 height 11
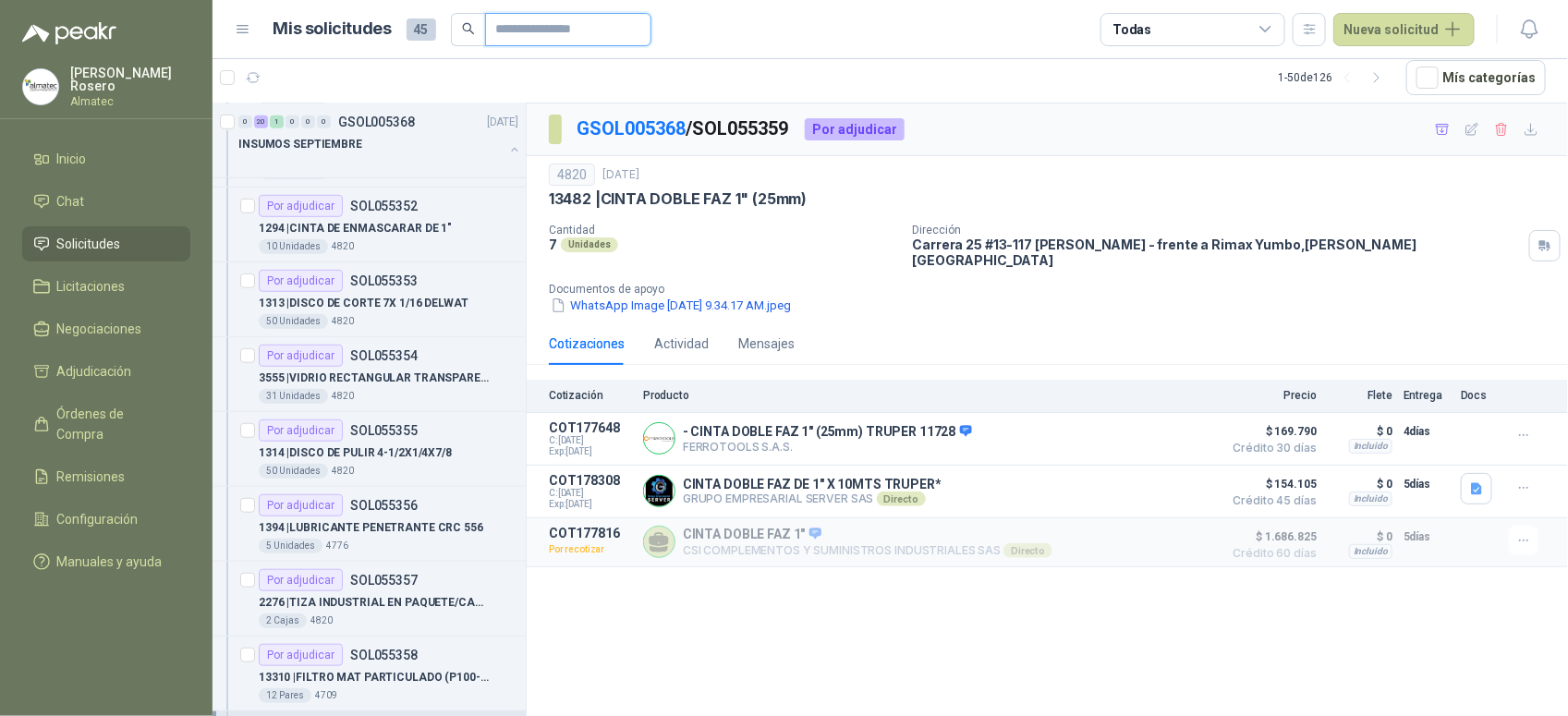
scroll to position [525, 0]
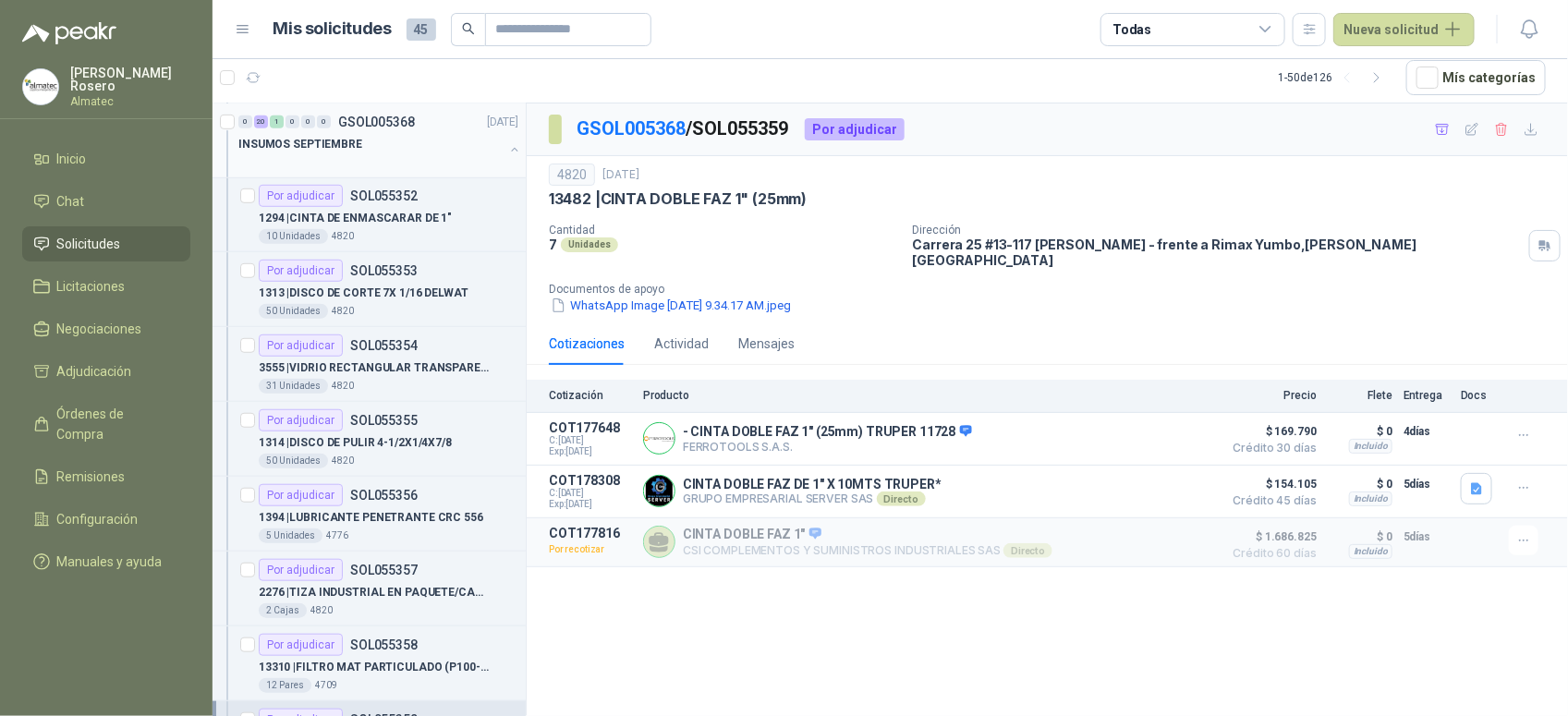
click at [486, 145] on div "INSUMOS SEPTIEMBRE" at bounding box center [371, 144] width 265 height 22
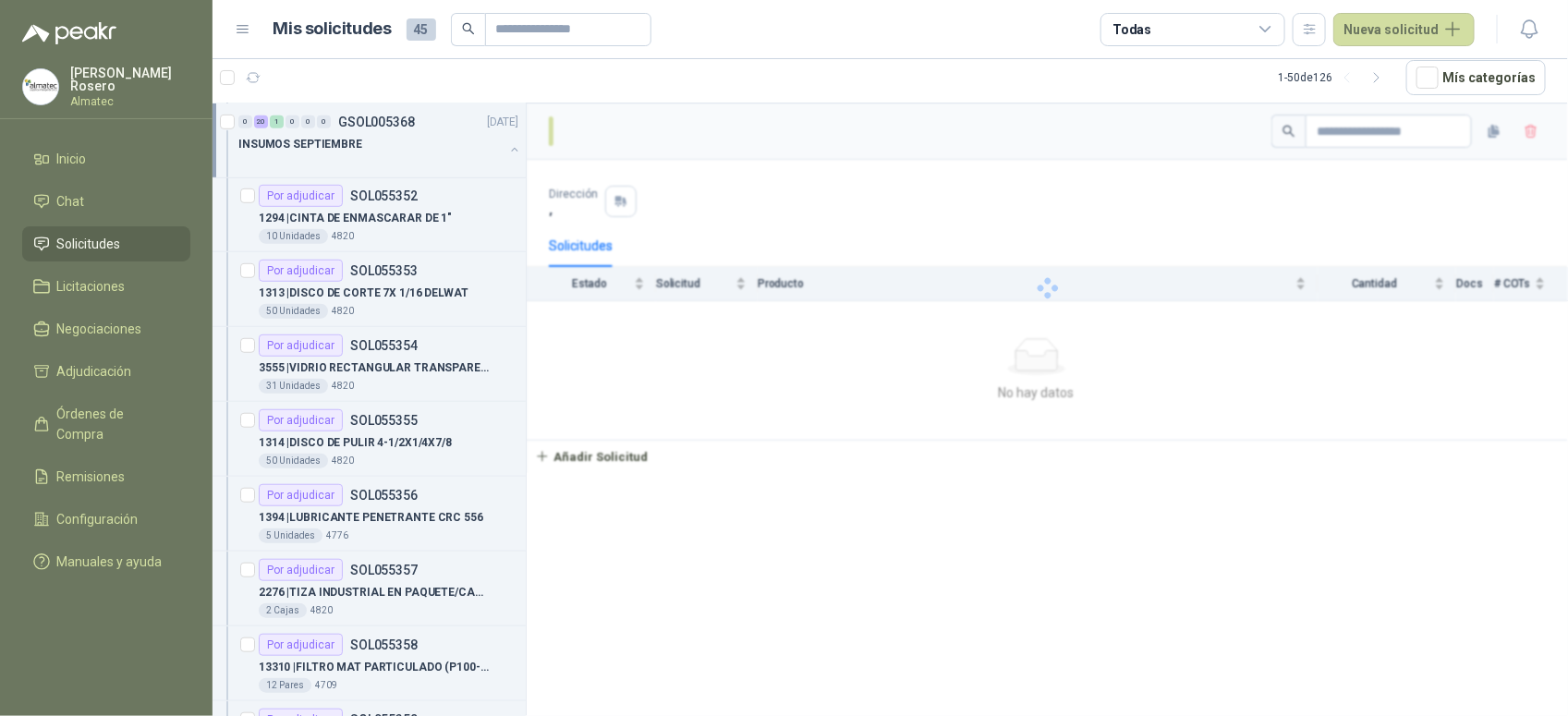
click at [508, 153] on button "button" at bounding box center [514, 149] width 14 height 14
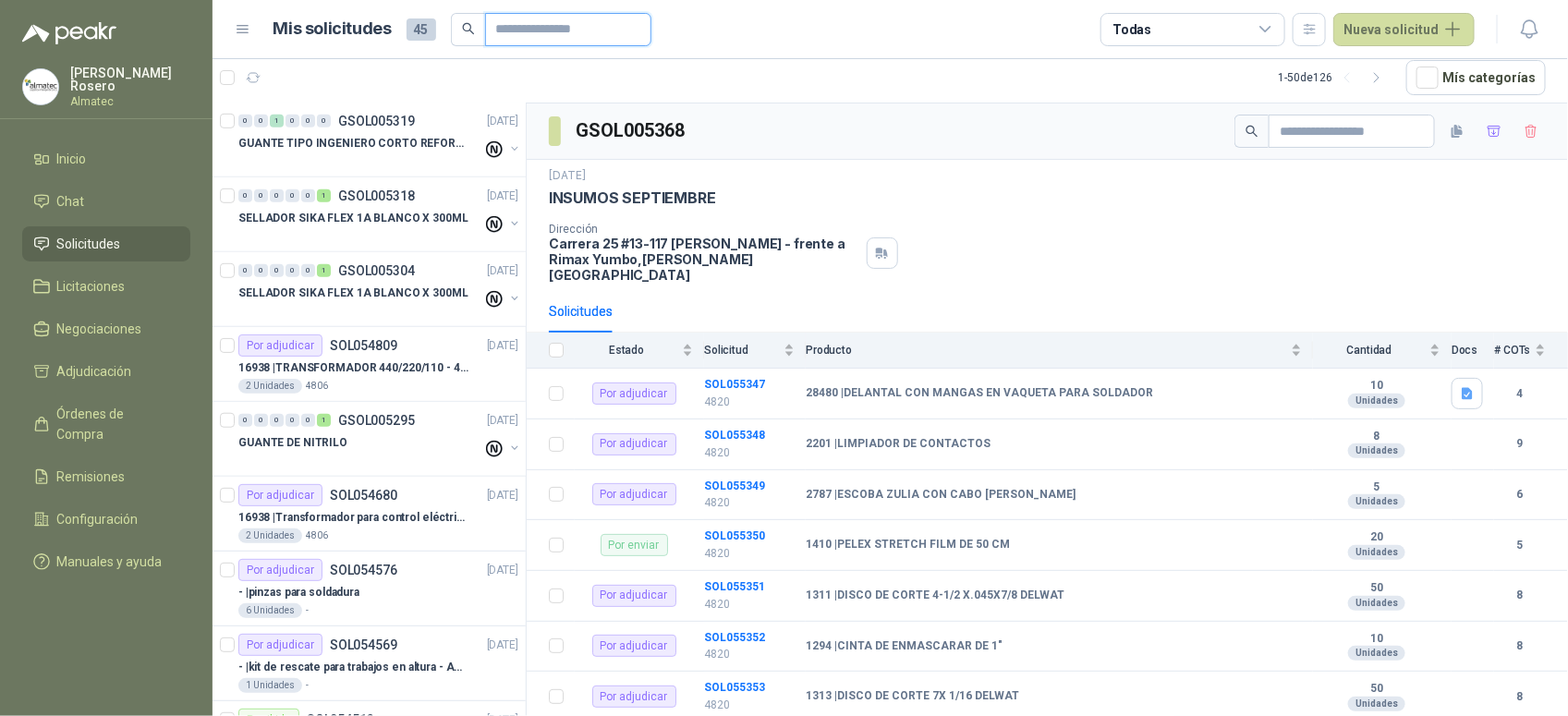
click at [543, 34] on input "text" at bounding box center [560, 29] width 129 height 32
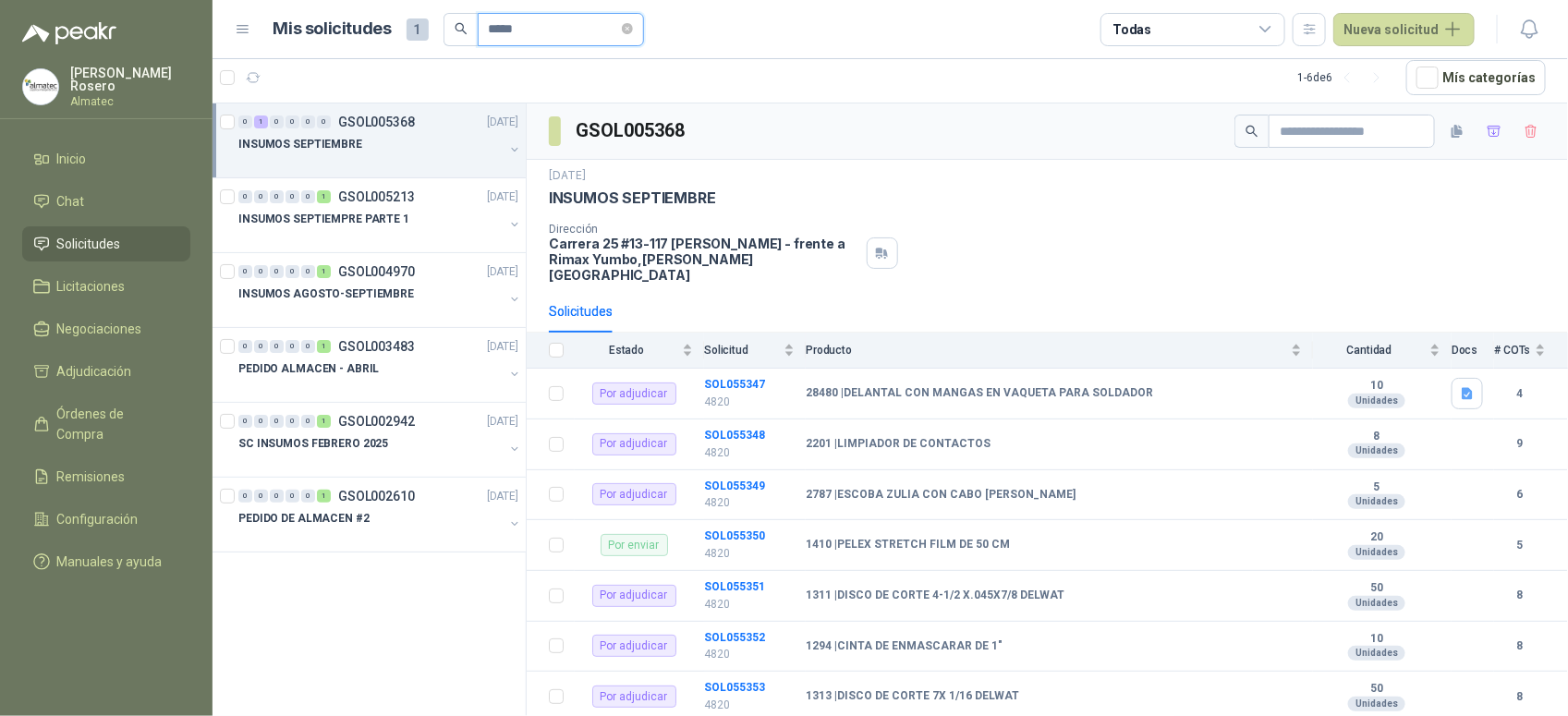
type input "*****"
click at [510, 145] on button "button" at bounding box center [514, 149] width 14 height 14
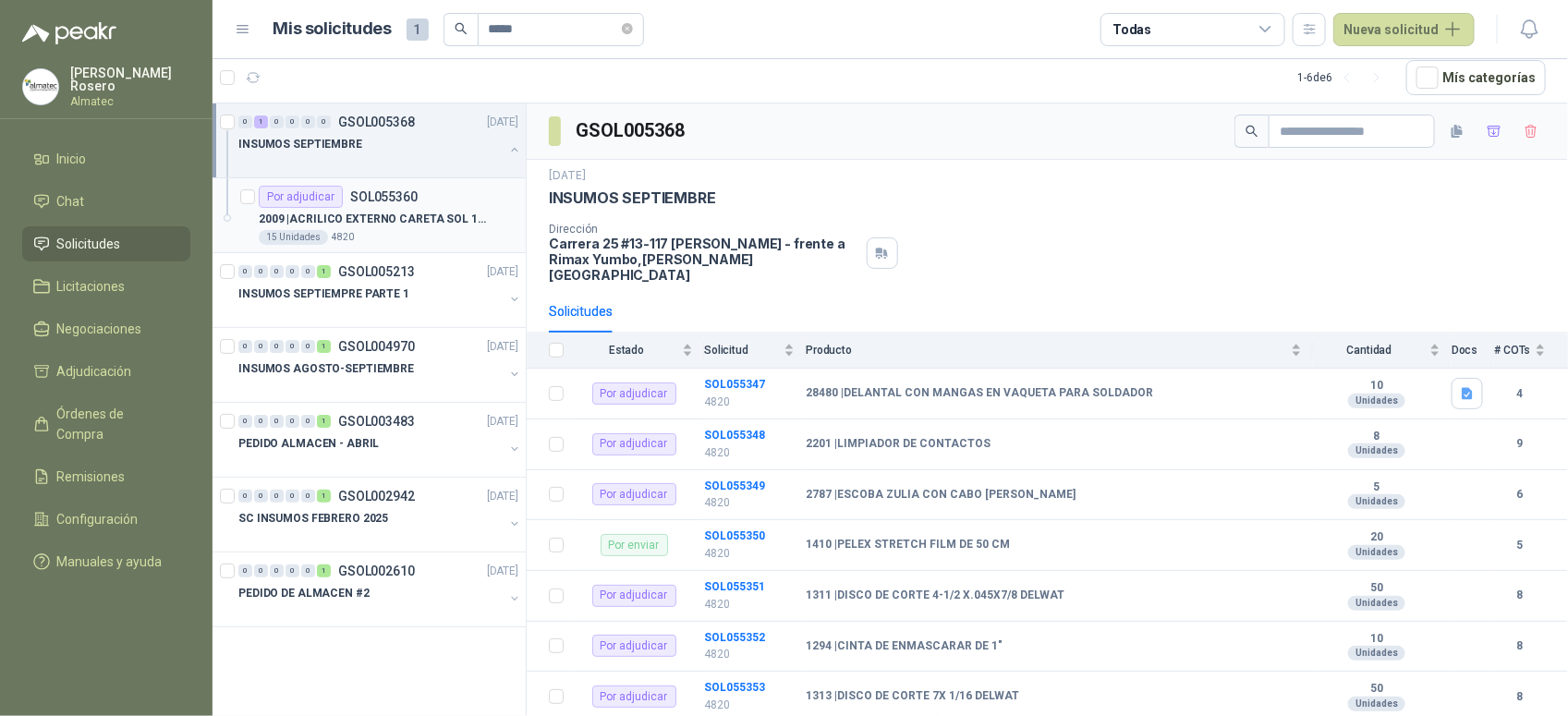
click at [398, 230] on div "15 Unidades 4820" at bounding box center [388, 236] width 260 height 14
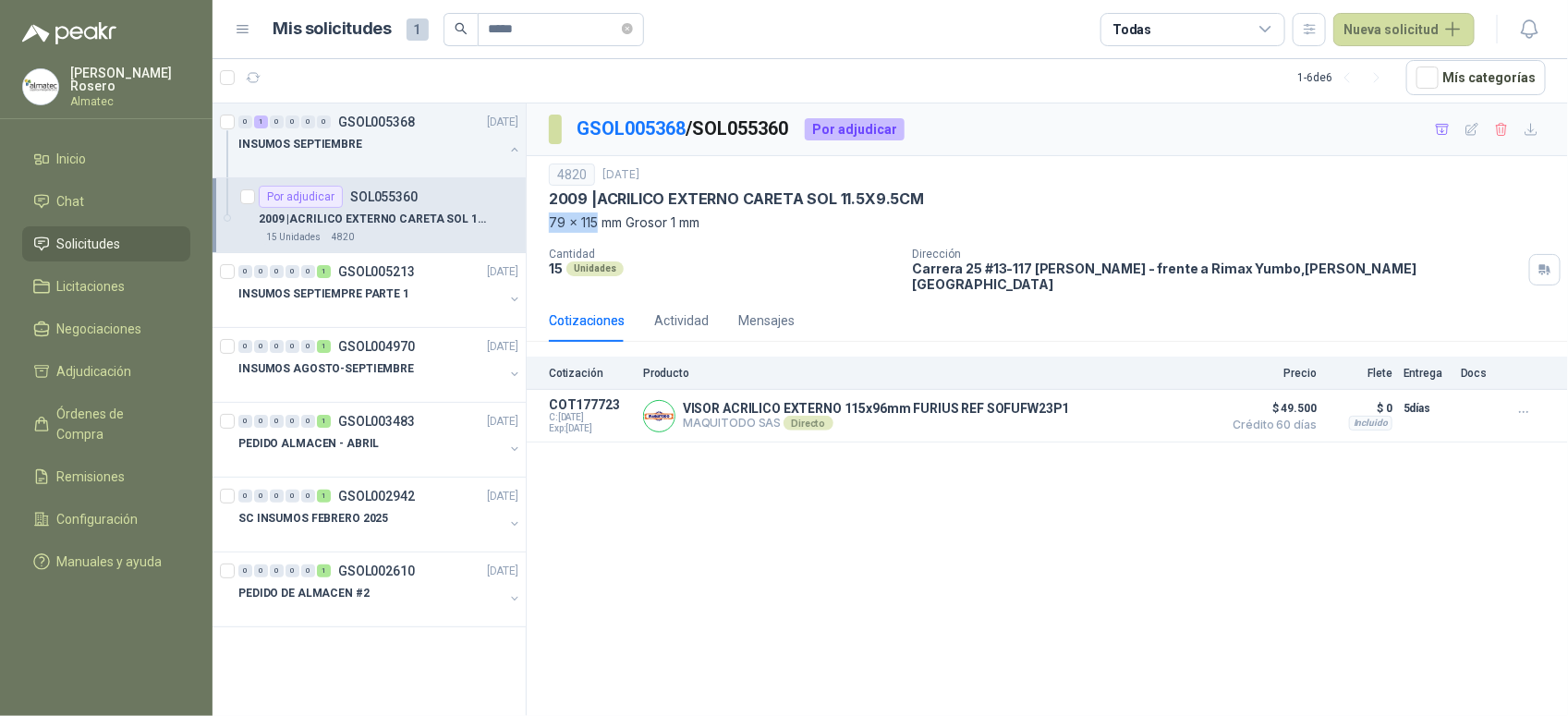
drag, startPoint x: 552, startPoint y: 227, endPoint x: 594, endPoint y: 226, distance: 42.0
click at [594, 226] on p "79 x 115 mm Grosor 1 mm" at bounding box center [1047, 222] width 997 height 20
click at [895, 445] on div "GSOL005368 / SOL055360 Por adjudicar 4820 [DATE] 2009 | ACRILICO EXTERNO CARETA…" at bounding box center [1047, 410] width 1041 height 613
drag, startPoint x: 871, startPoint y: 394, endPoint x: 883, endPoint y: 394, distance: 12.0
click at [883, 401] on p "VISOR ACRILICO EXTERNO 115x96mm FURIUS REF SOFUFW23P1" at bounding box center [876, 408] width 387 height 14
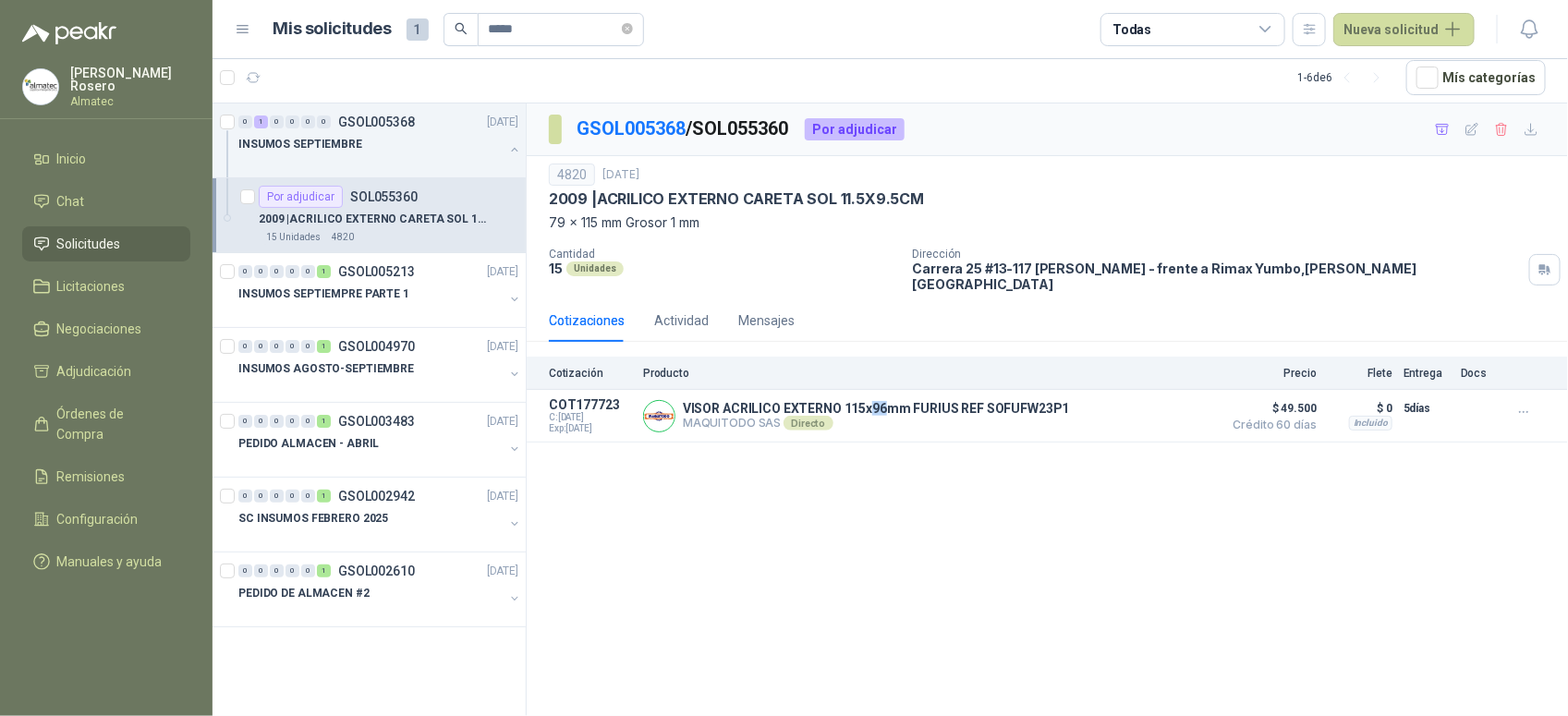
drag, startPoint x: 883, startPoint y: 394, endPoint x: 888, endPoint y: 559, distance: 165.1
click at [888, 559] on div "GSOL005368 / SOL055360 Por adjudicar 4820 [DATE] 2009 | ACRILICO EXTERNO CARETA…" at bounding box center [1047, 410] width 1041 height 613
click at [1165, 408] on button "Detalles" at bounding box center [1170, 416] width 87 height 25
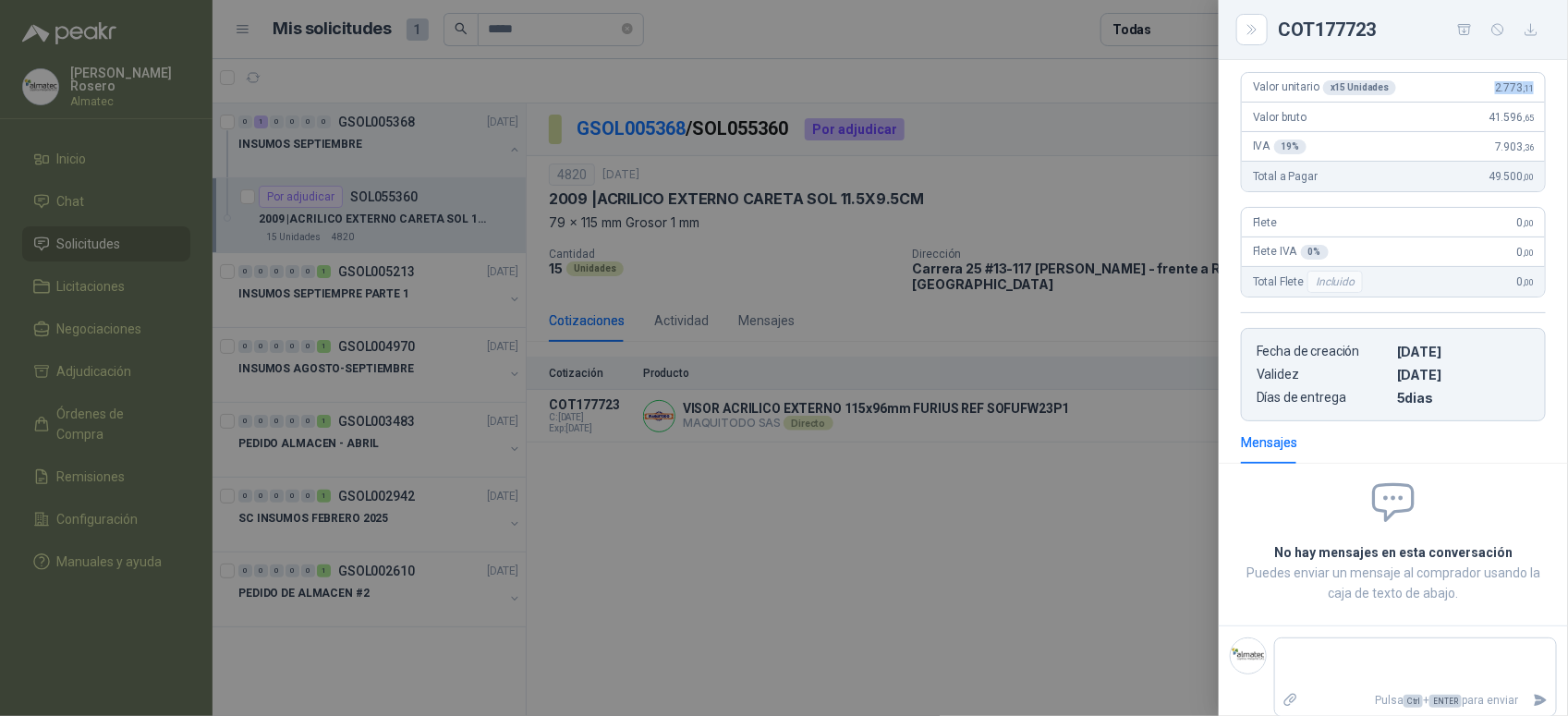
scroll to position [217, 0]
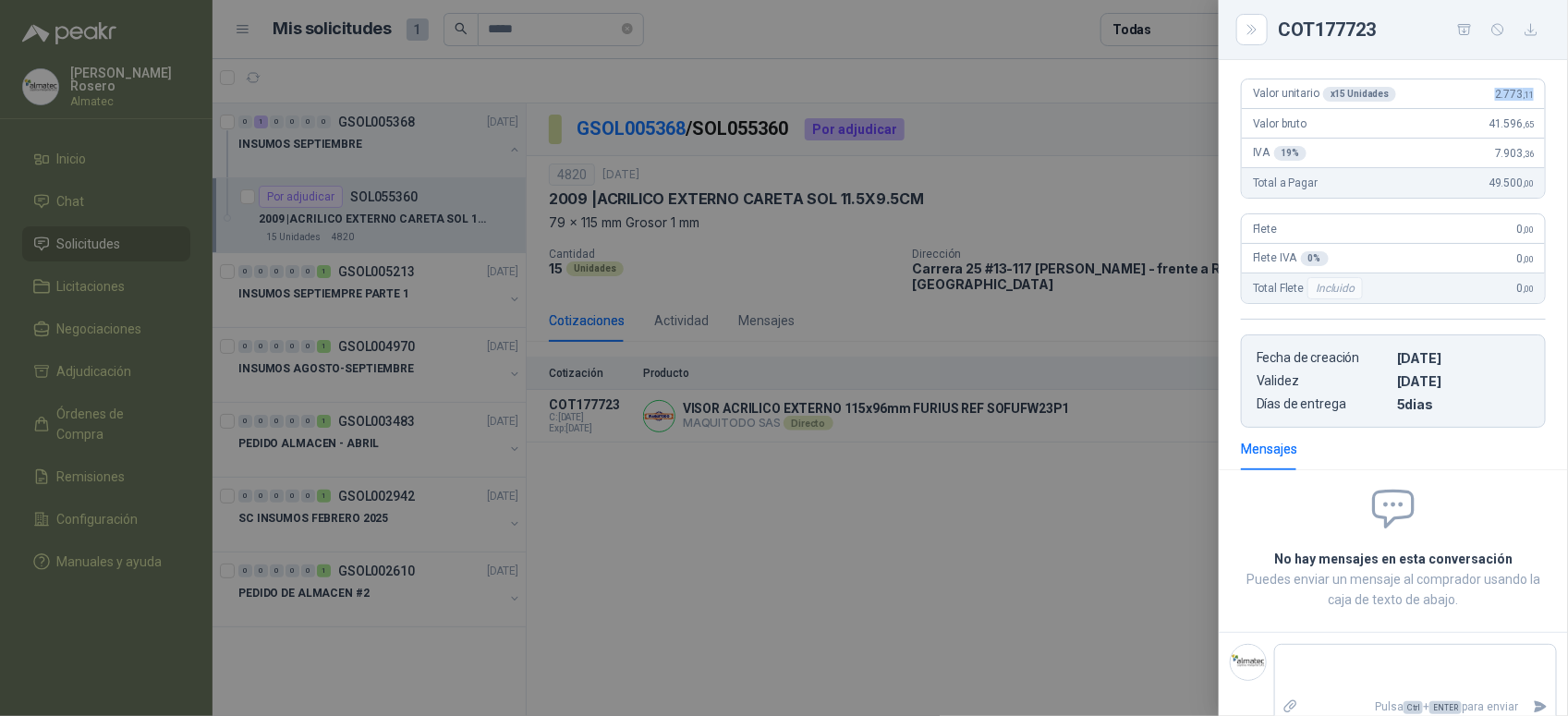
drag, startPoint x: 1476, startPoint y: 86, endPoint x: 1531, endPoint y: 83, distance: 55.1
click at [1531, 83] on article "Valor unitario x 15 Unidades 2.773 ,11 Valor bruto 41.596 ,65 IVA 19 % 7.903 ,3…" at bounding box center [1394, 138] width 305 height 120
copy span "2.773 ,11"
click at [888, 490] on div at bounding box center [784, 358] width 1568 height 716
